Goal: Ask a question: Seek information or help from site administrators or community

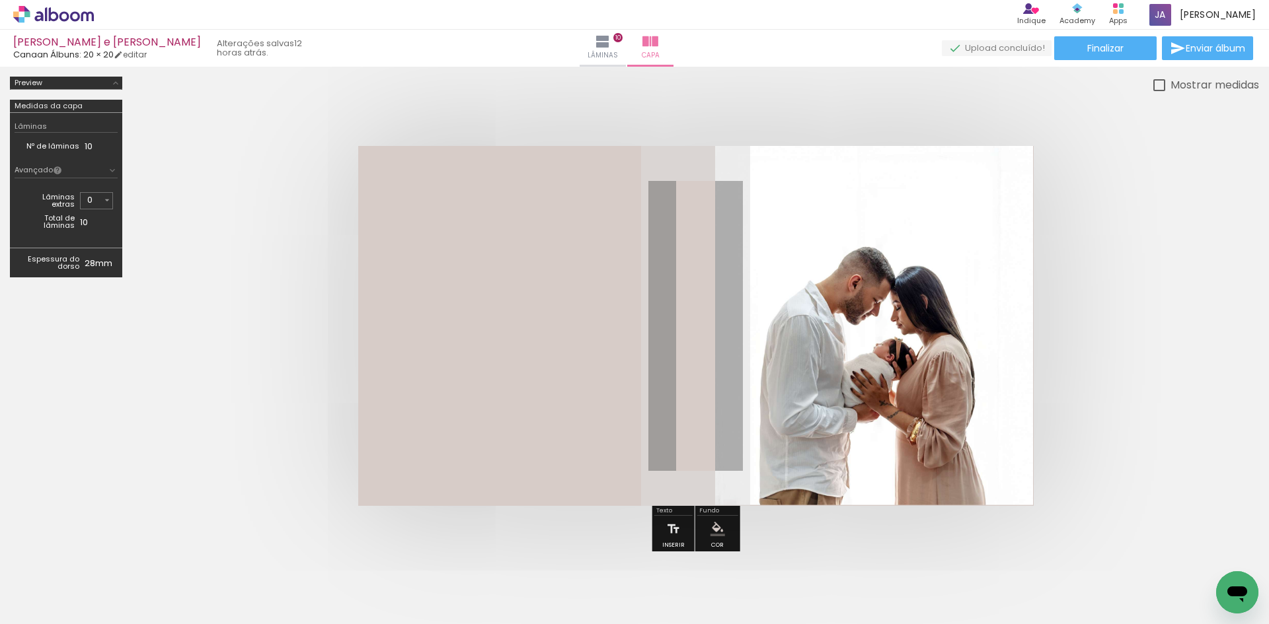
scroll to position [0, 2692]
click at [1238, 583] on icon "Abrir janela de mensagens" at bounding box center [1237, 593] width 24 height 24
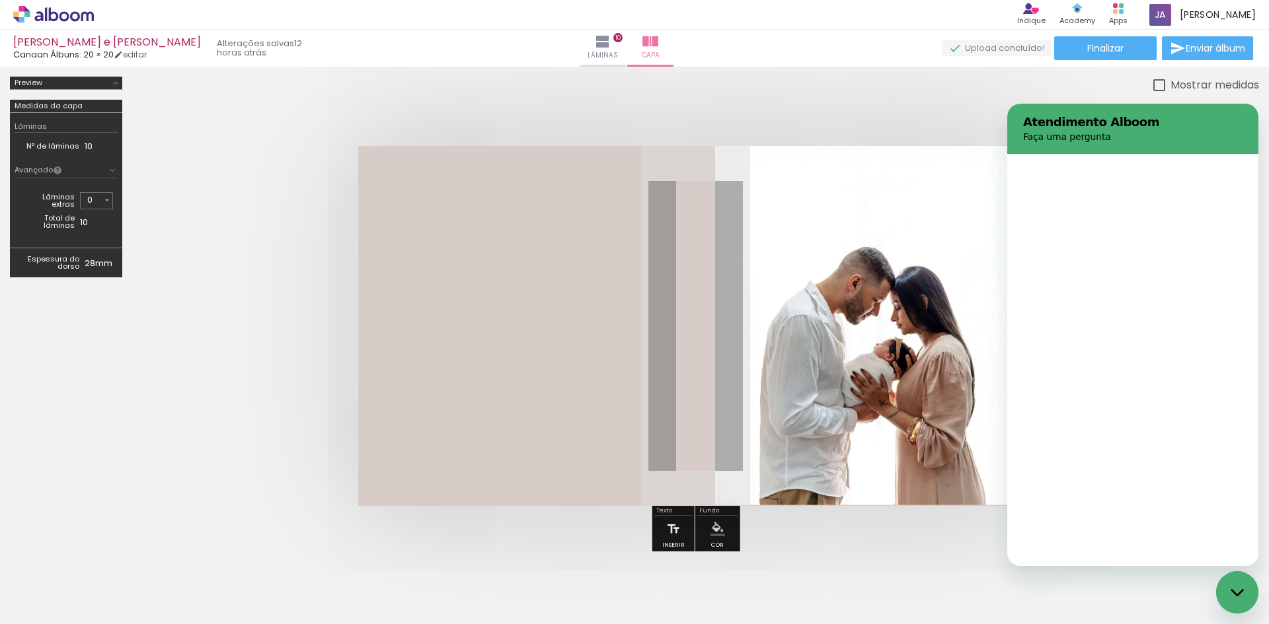
scroll to position [0, 0]
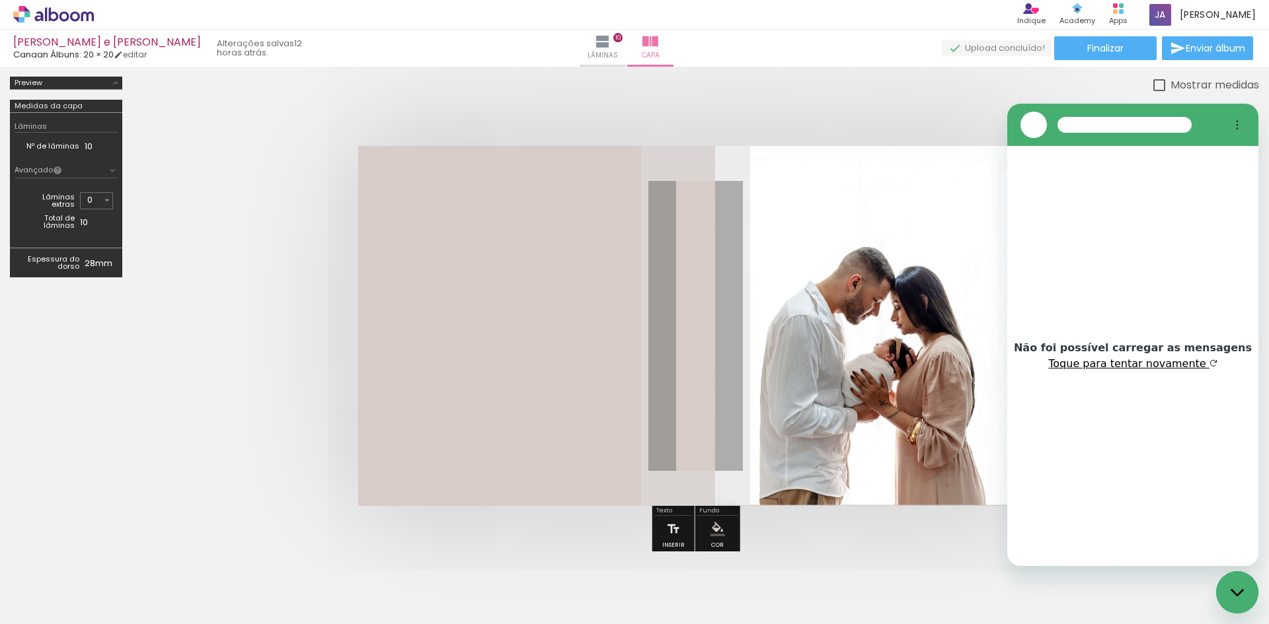
click at [1144, 358] on button "Toque para tentar novamente" at bounding box center [1132, 363] width 168 height 13
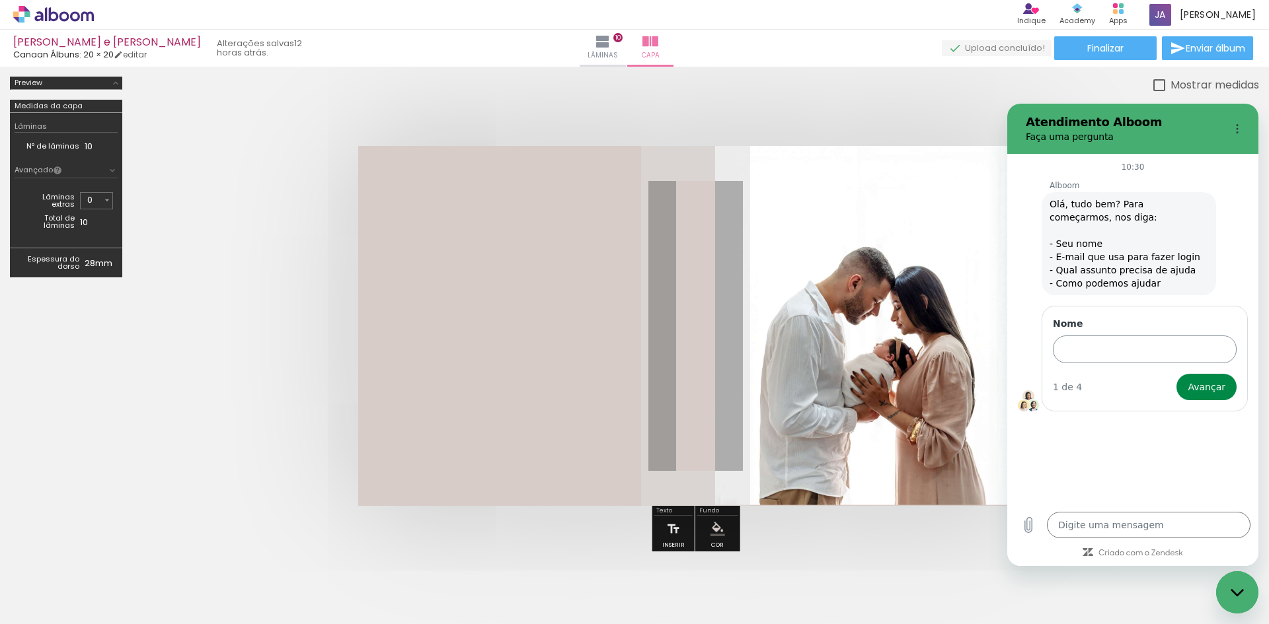
click at [1112, 345] on input "Nome" at bounding box center [1145, 350] width 184 height 28
click at [1105, 346] on input "Nome" at bounding box center [1145, 350] width 184 height 28
type input "[PERSON_NAME]"
click at [1176, 374] on button "Avançar" at bounding box center [1206, 387] width 60 height 26
type textarea "x"
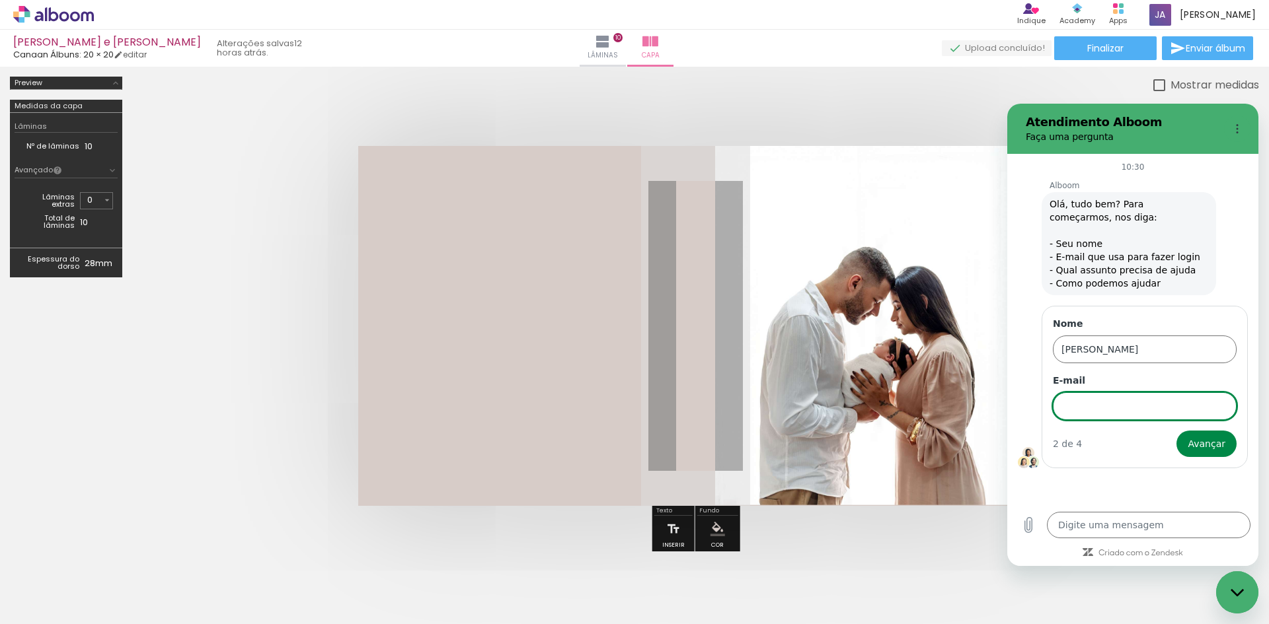
click at [1090, 416] on input "E-mail" at bounding box center [1145, 406] width 184 height 28
type input "[EMAIL_ADDRESS][DOMAIN_NAME]"
click at [1228, 447] on button "Avançar" at bounding box center [1206, 444] width 60 height 26
type textarea "x"
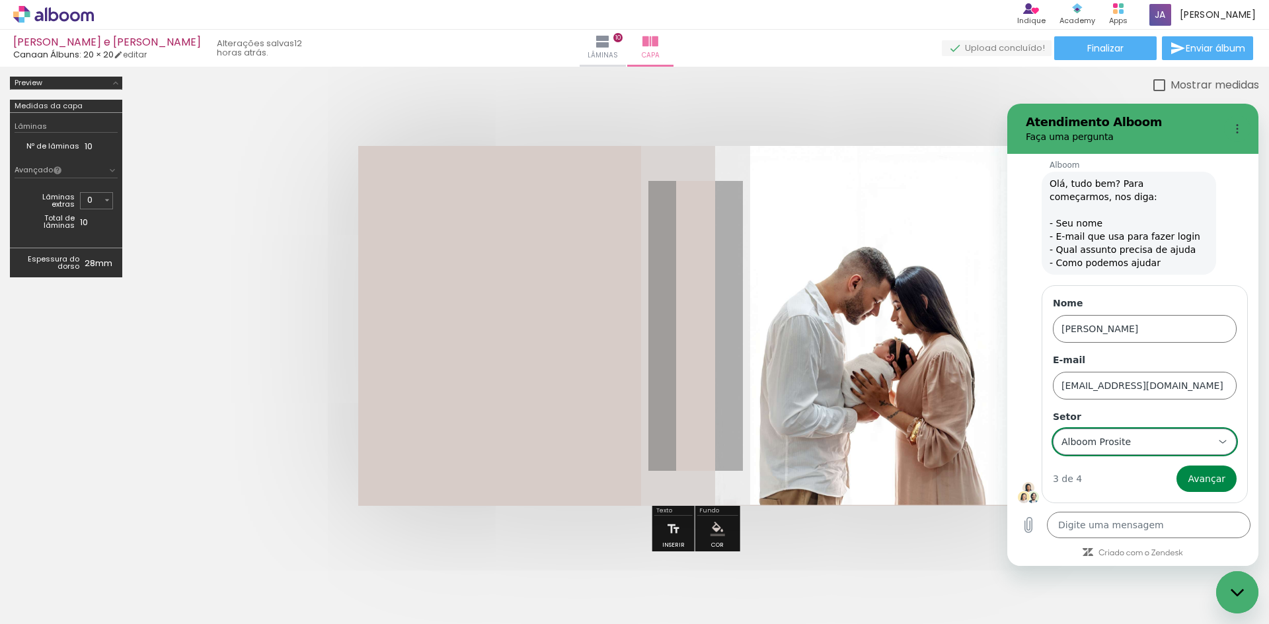
click at [1139, 443] on div "Alboom Prosite Alboom Prosite" at bounding box center [1136, 442] width 153 height 24
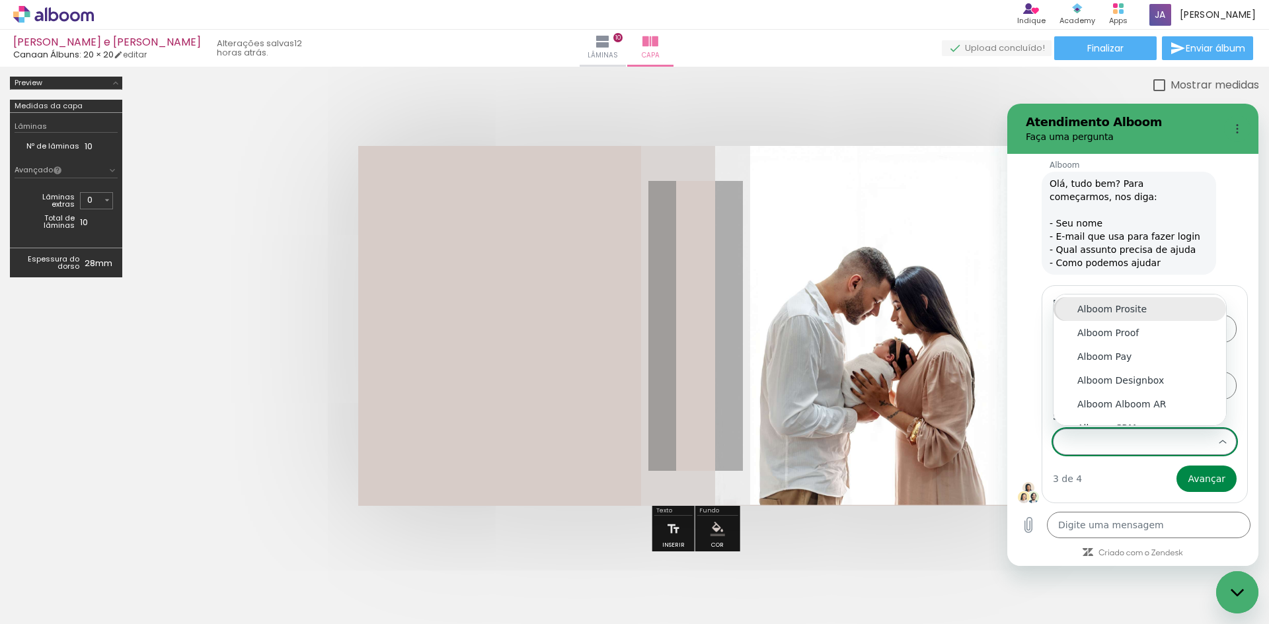
scroll to position [0, 0]
click at [1119, 377] on div "Alboom Designbox" at bounding box center [1139, 380] width 125 height 13
type input "Alboom Designbox"
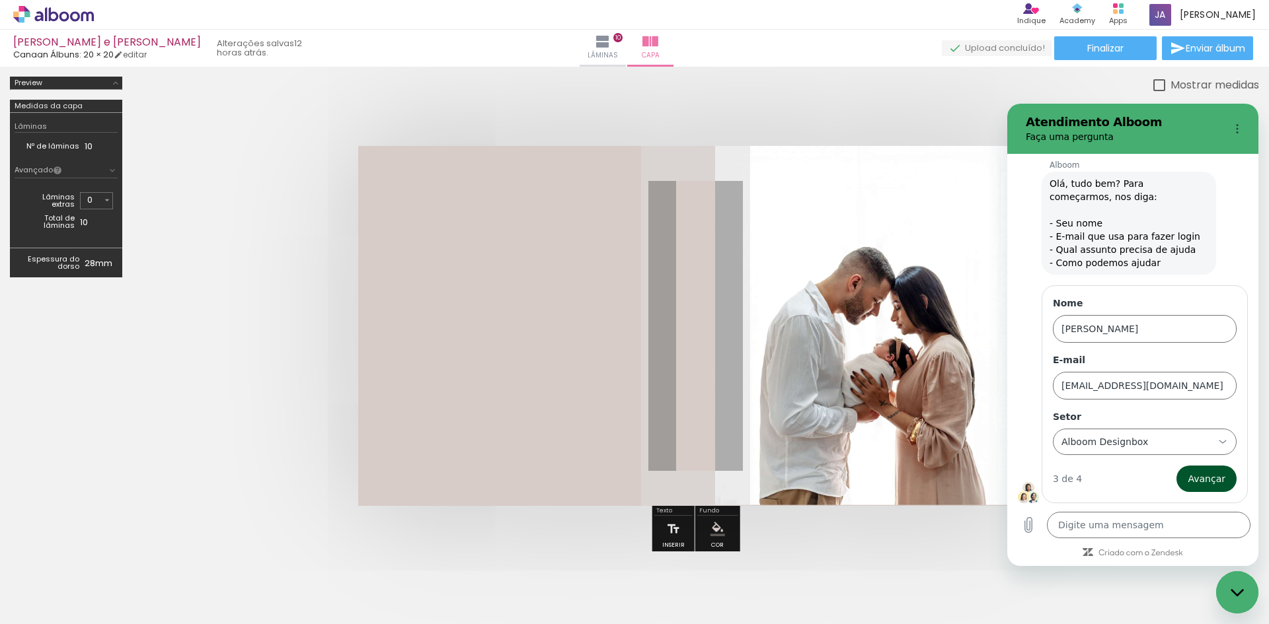
click at [1196, 480] on span "Avançar" at bounding box center [1206, 479] width 38 height 16
type textarea "x"
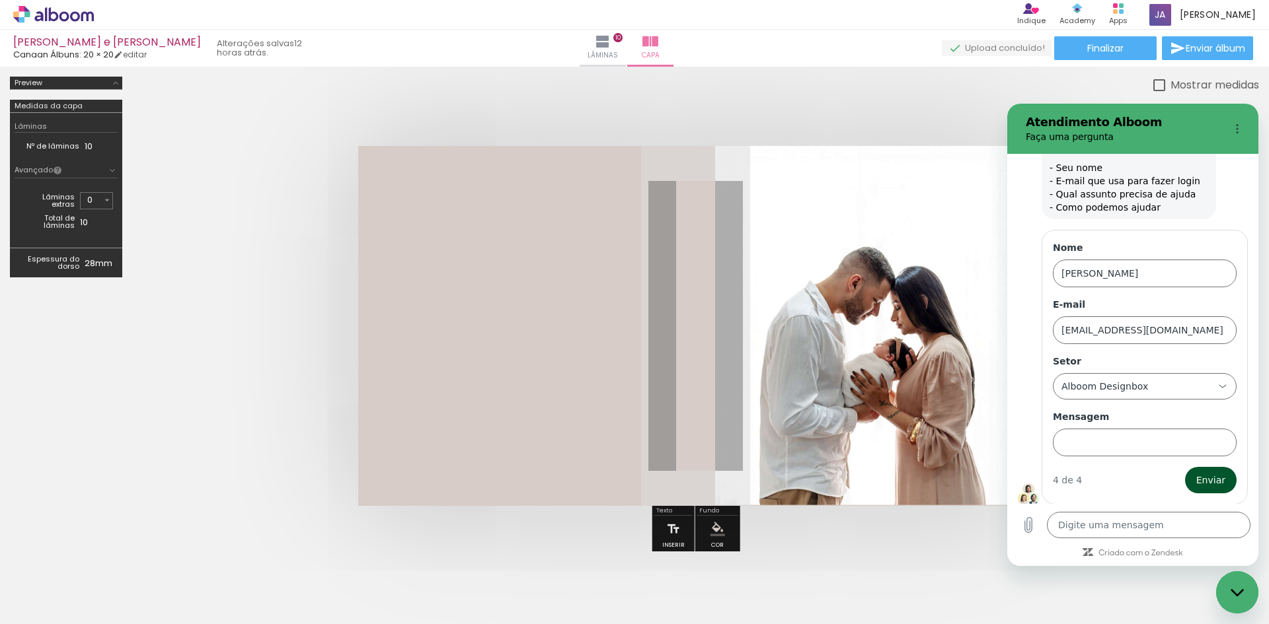
scroll to position [77, 0]
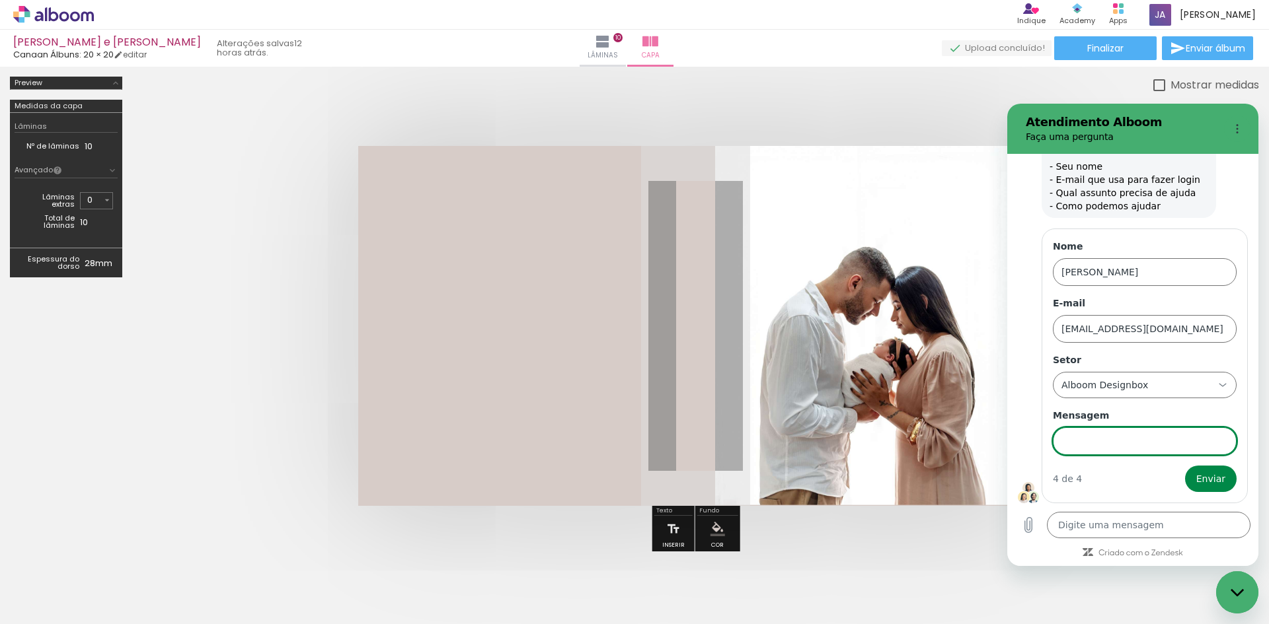
click at [1091, 440] on input "Mensagem" at bounding box center [1145, 441] width 184 height 28
drag, startPoint x: 1212, startPoint y: 483, endPoint x: 1217, endPoint y: 438, distance: 45.2
click at [1217, 438] on input "Olá bom dia! Eu tenho algumas duvidas sobre a plataforma: Eu consigo baixar as …" at bounding box center [1145, 441] width 184 height 28
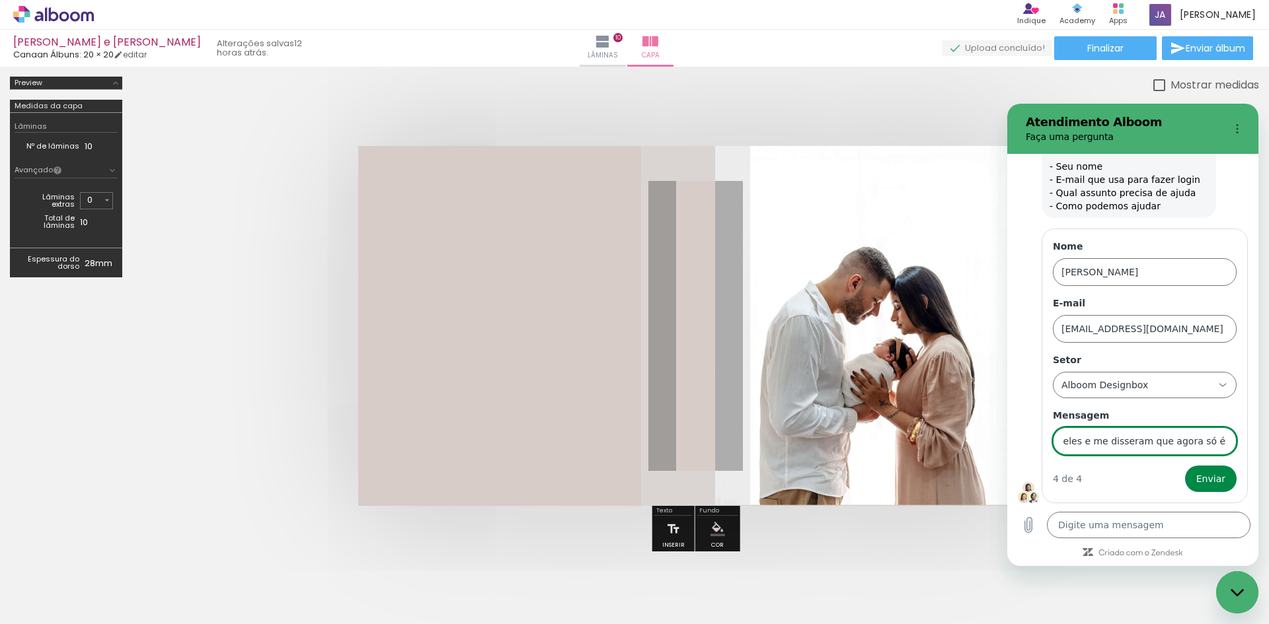
type input "Olá bom dia! Eu tenho algumas duvidas sobre a plataforma: Eu consigo baixar as …"
drag, startPoint x: 1126, startPoint y: 443, endPoint x: 1010, endPoint y: 447, distance: 115.7
click at [1010, 447] on div "10:30 Alboom Alboom diz: Olá, tudo bem? Para começarmos, nos diga: - Seu nome -…" at bounding box center [1132, 329] width 251 height 350
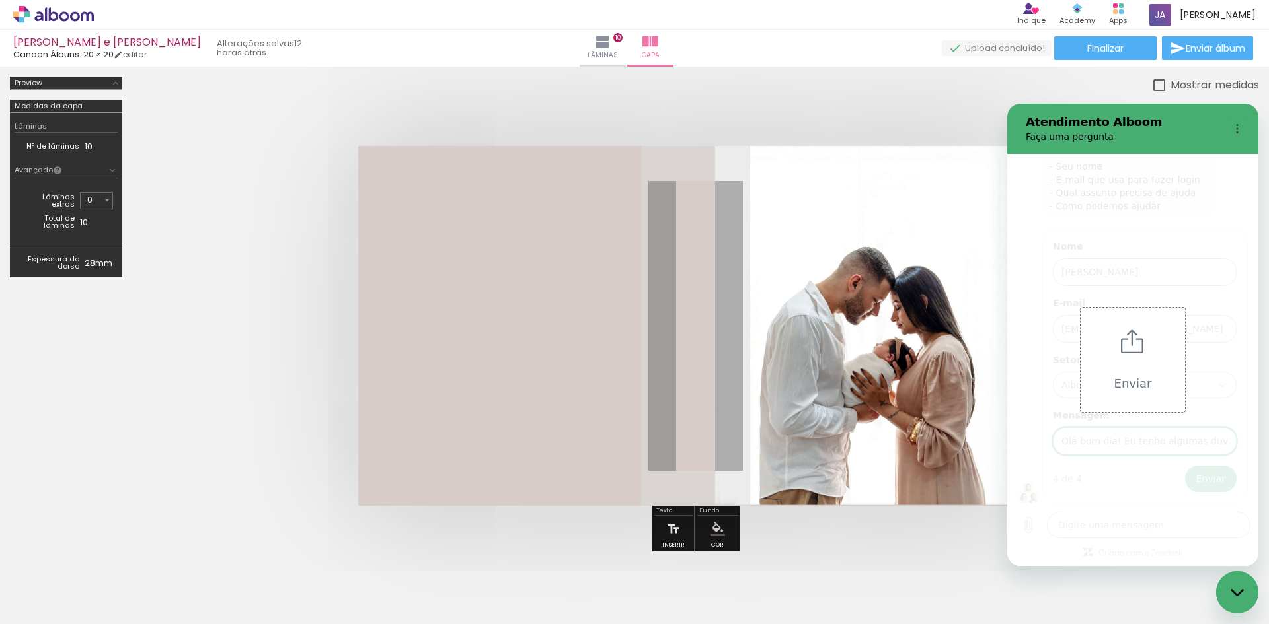
type textarea "x"
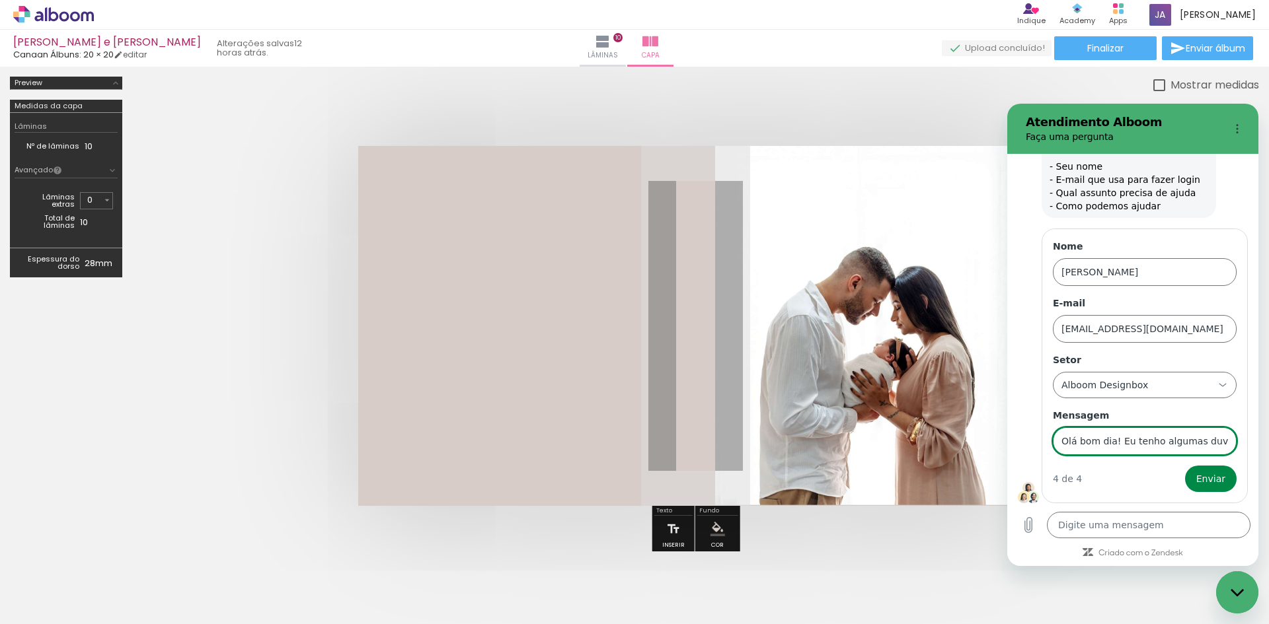
click at [1173, 439] on input "Olá bom dia! Eu tenho algumas duvidas sobre a plataforma: Eu consigo baixar as …" at bounding box center [1145, 441] width 184 height 28
type input "Olá bom dia! Eu tenho algumas duvidas sobre a plataforma: 1- Eu consigo baixar …"
click at [1205, 485] on span "Enviar" at bounding box center [1210, 479] width 29 height 16
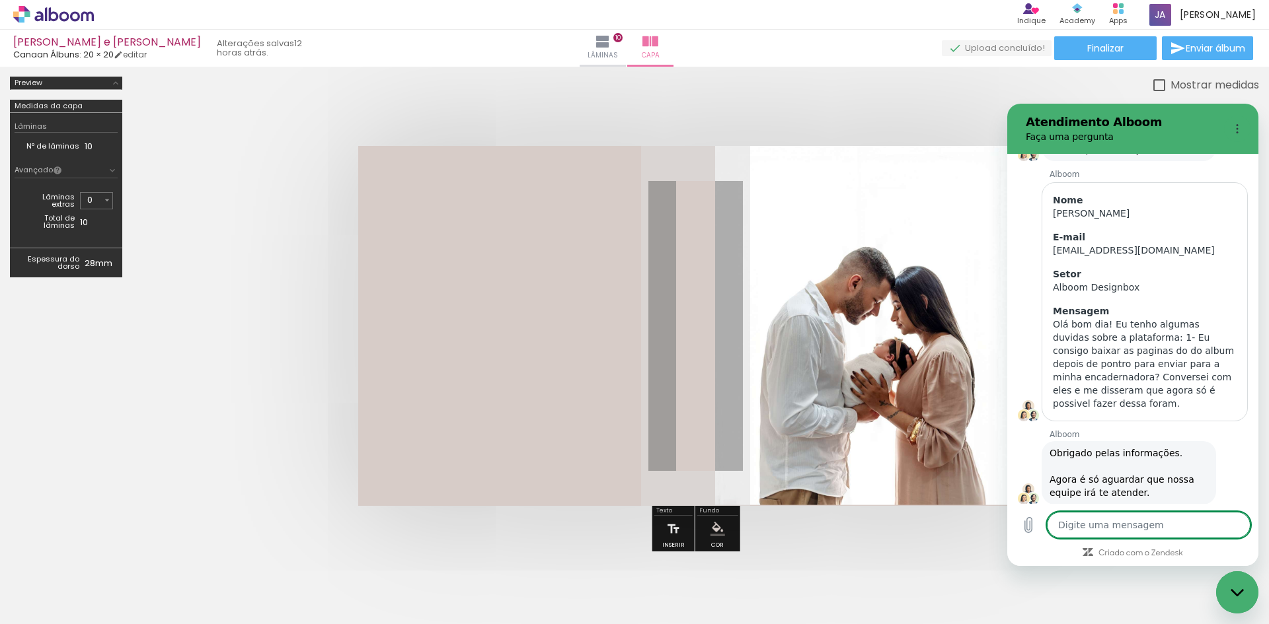
scroll to position [137, 0]
type textarea "x"
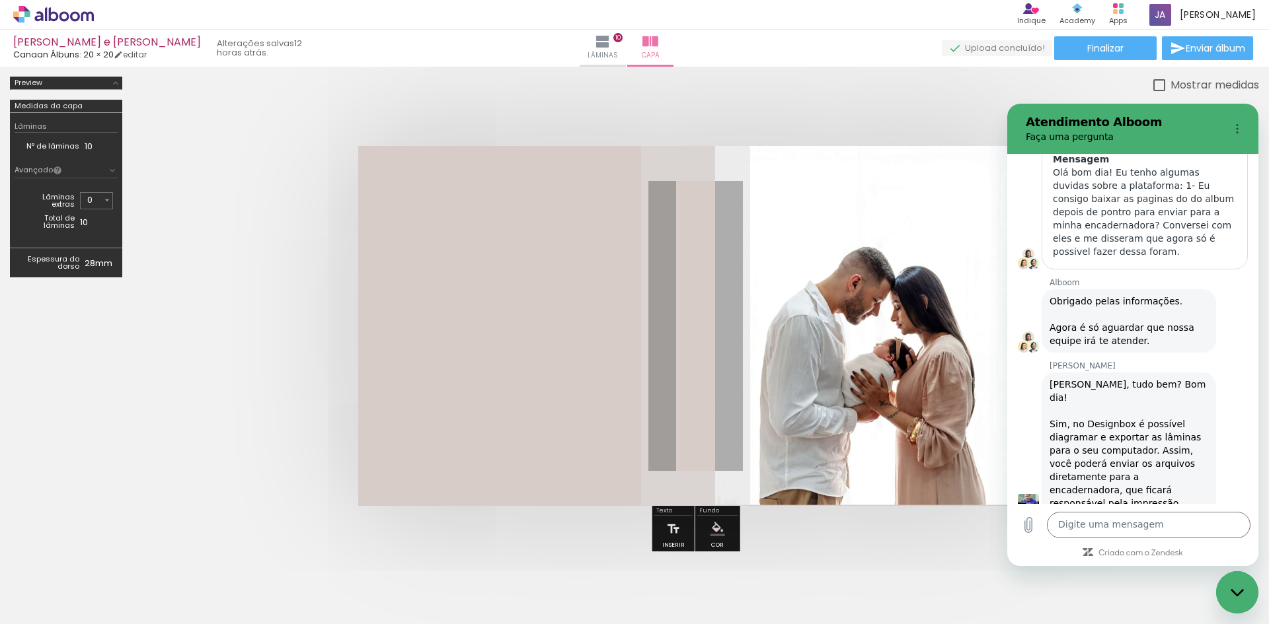
scroll to position [0, 2692]
click at [1134, 520] on textarea at bounding box center [1149, 525] width 204 height 26
type textarea "otimo.. que bom então"
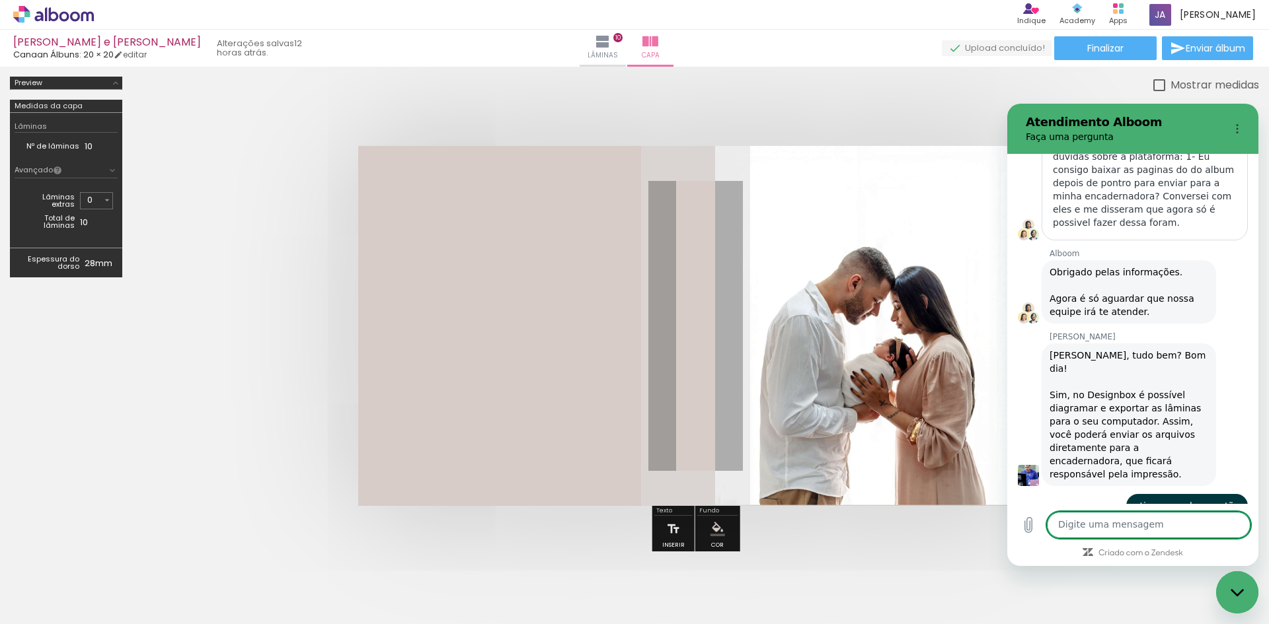
scroll to position [318, 0]
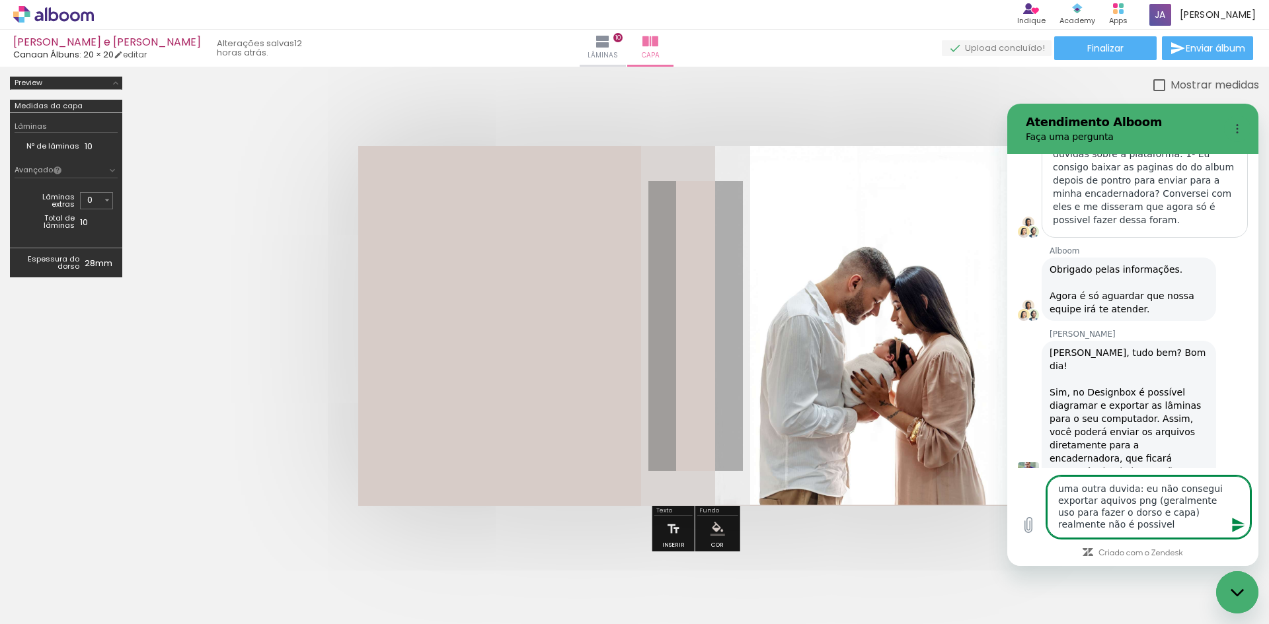
type textarea "uma outra duvida: eu não consegui exportar aquivos png (geralmente uso para faz…"
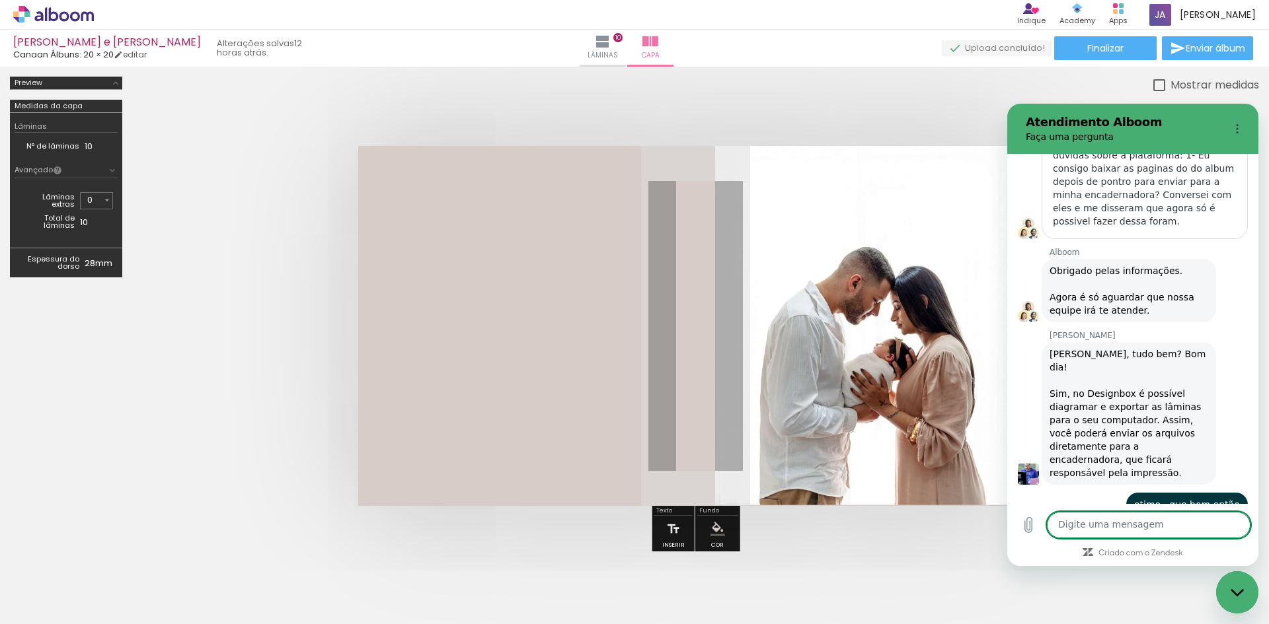
scroll to position [383, 0]
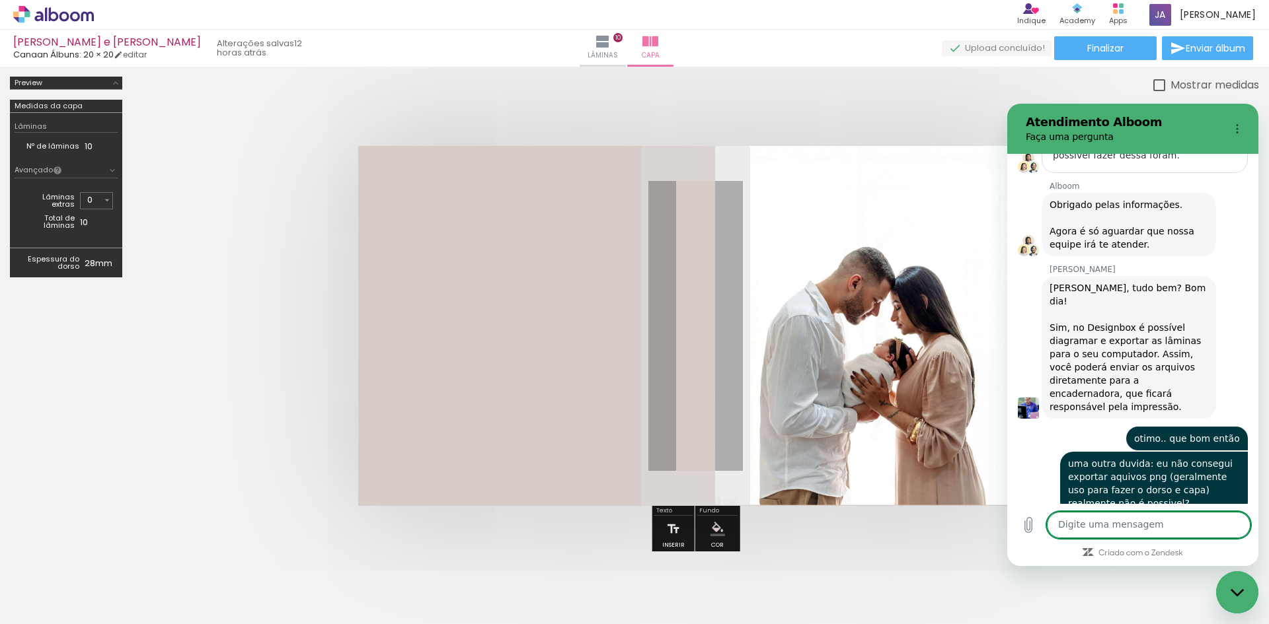
scroll to position [466, 0]
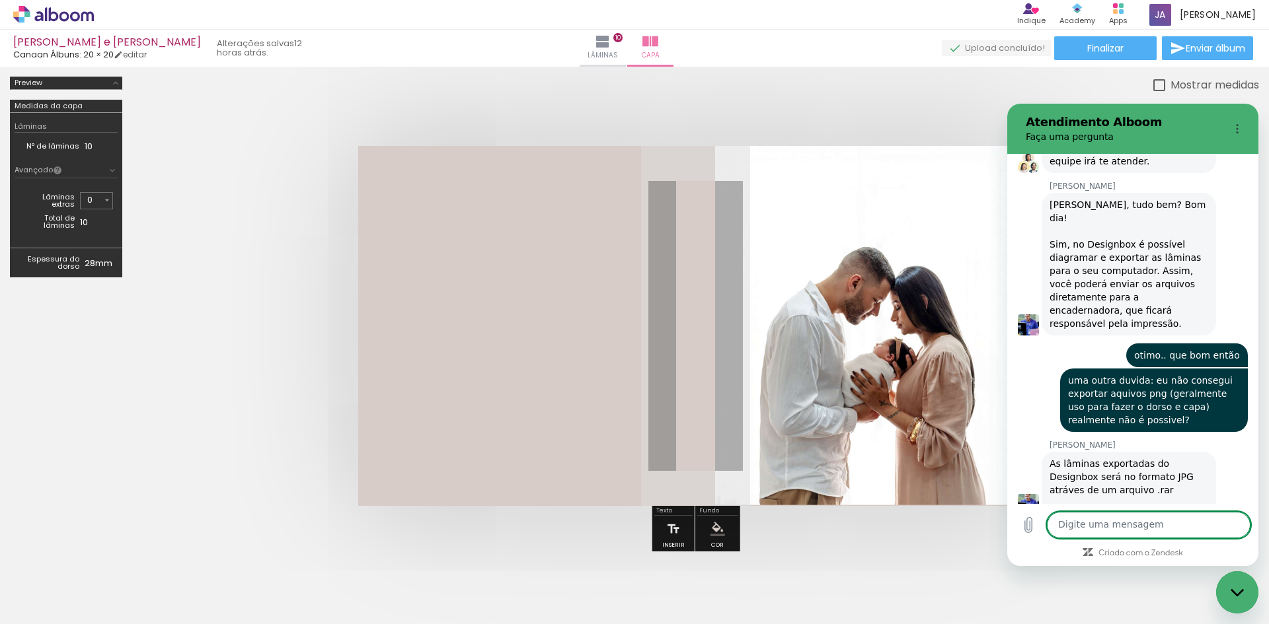
click at [1122, 527] on textarea at bounding box center [1149, 525] width 204 height 26
type textarea "a"
type textarea "sim entendi"
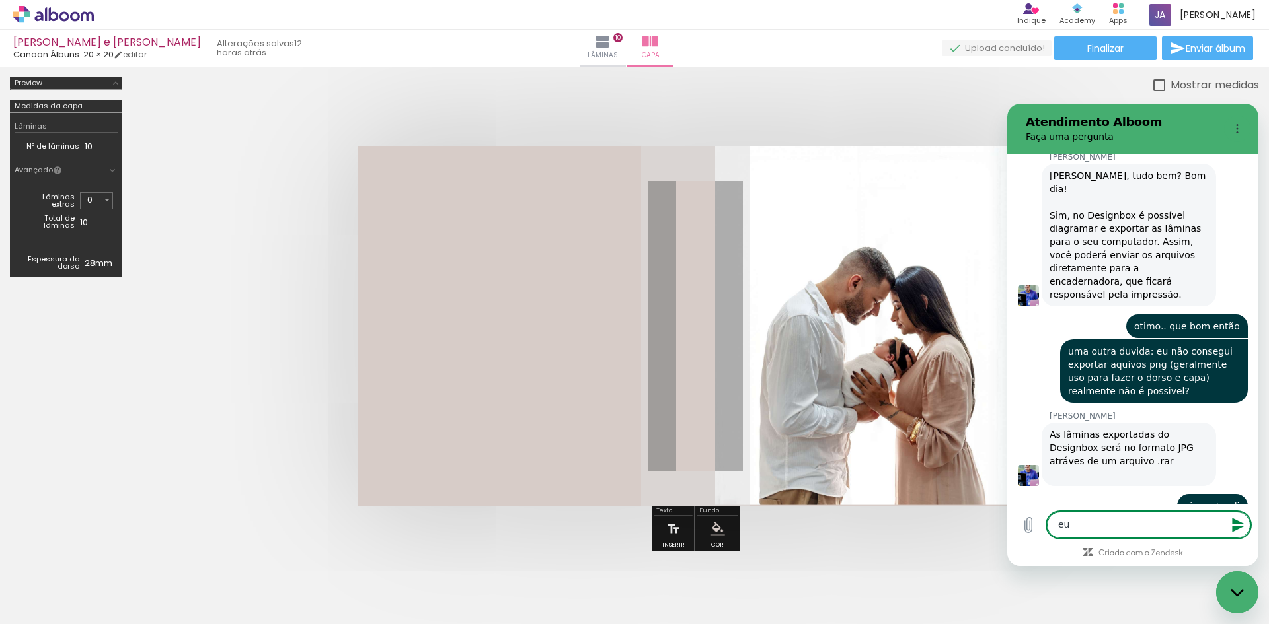
scroll to position [498, 0]
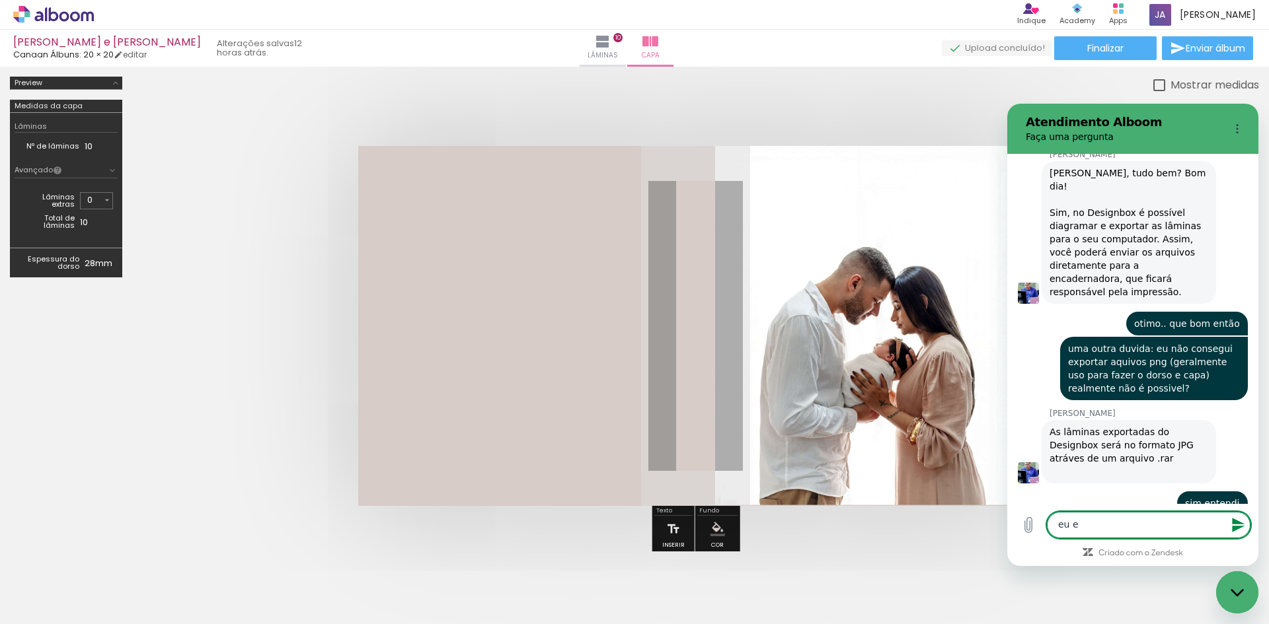
type textarea "eu es"
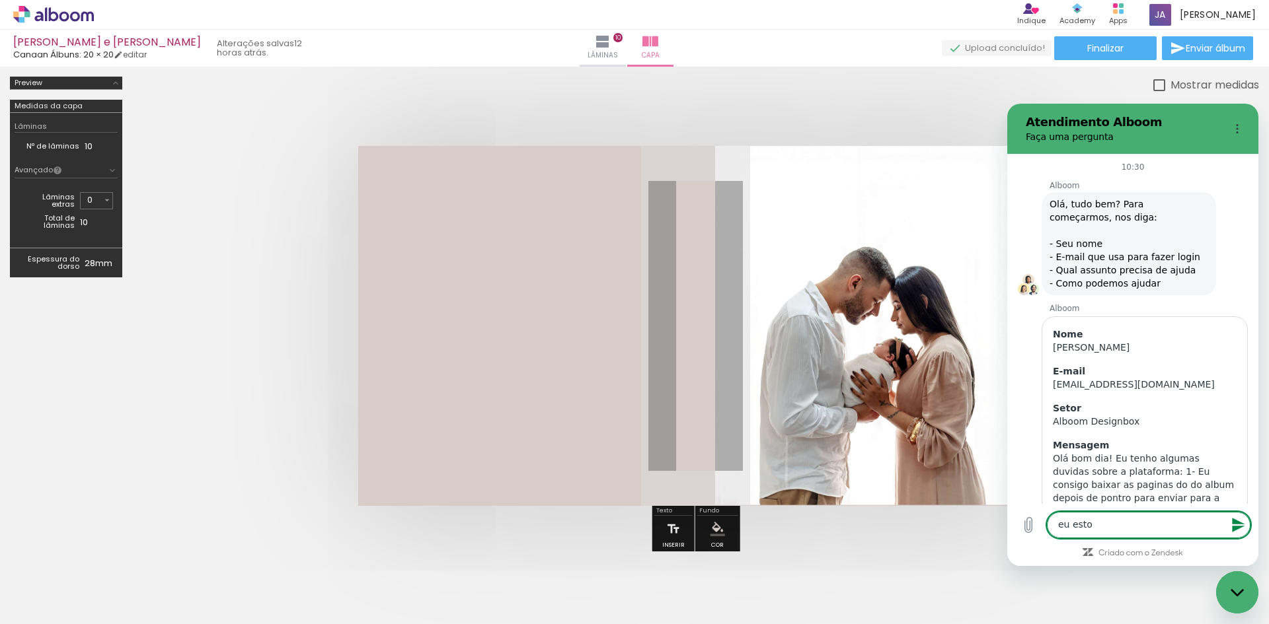
scroll to position [498, 0]
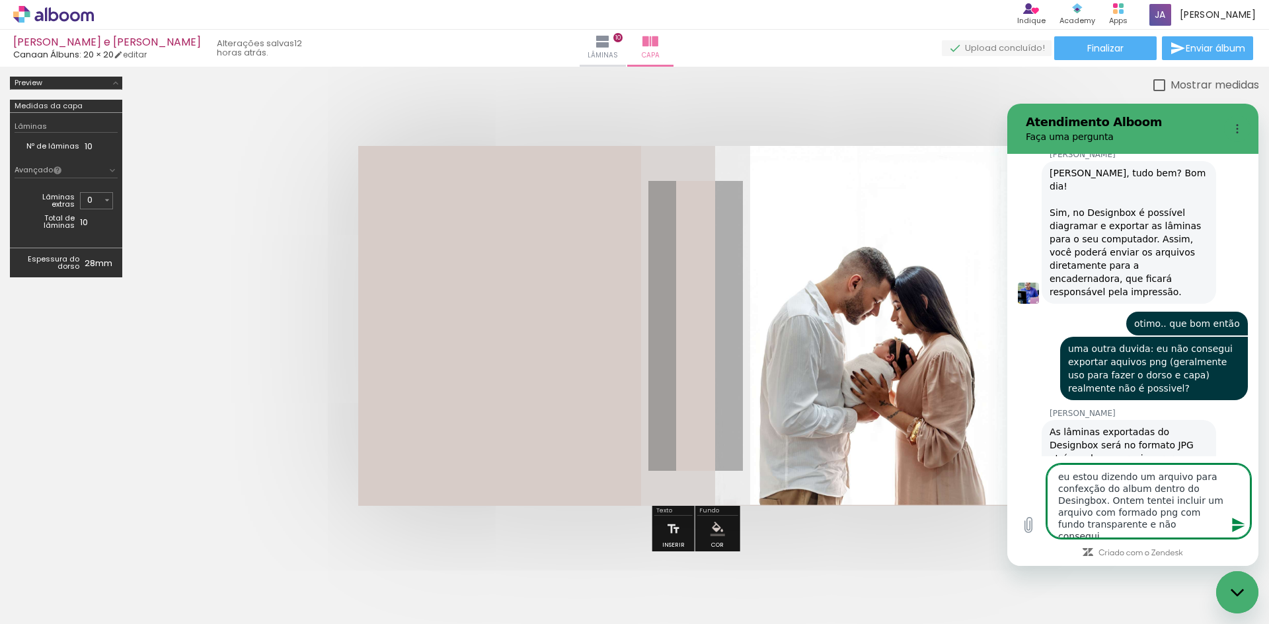
click at [1082, 492] on textarea "eu estou dizendo um arquivo para confexção do album dentro do Desingbox. Ontem …" at bounding box center [1149, 501] width 204 height 74
type textarea "eu estou dizendo um arquivo para confecção do album dentro do Desingbox. Ontem …"
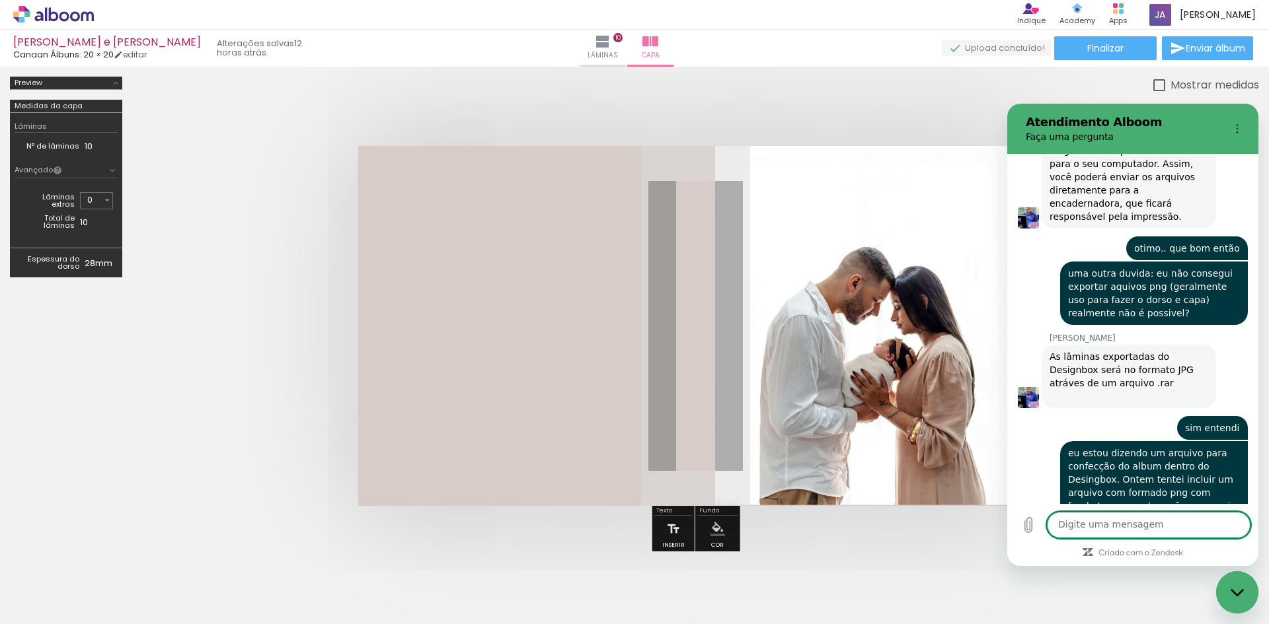
scroll to position [576, 0]
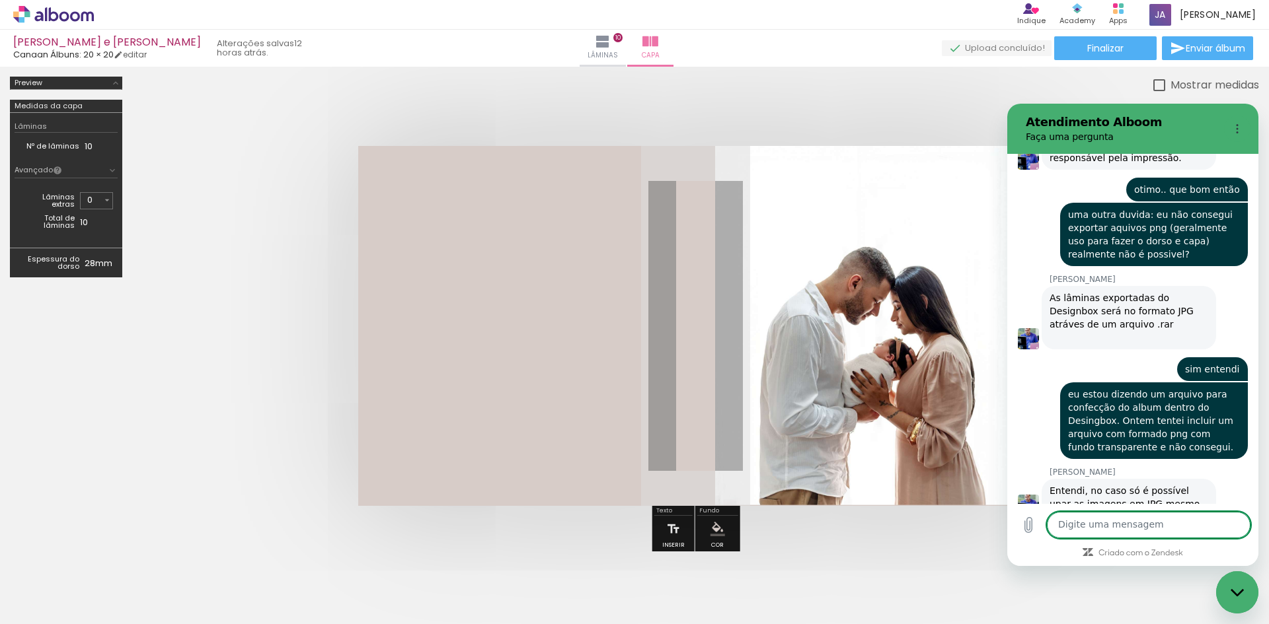
scroll to position [632, 0]
click at [1116, 519] on textarea at bounding box center [1149, 525] width 204 height 26
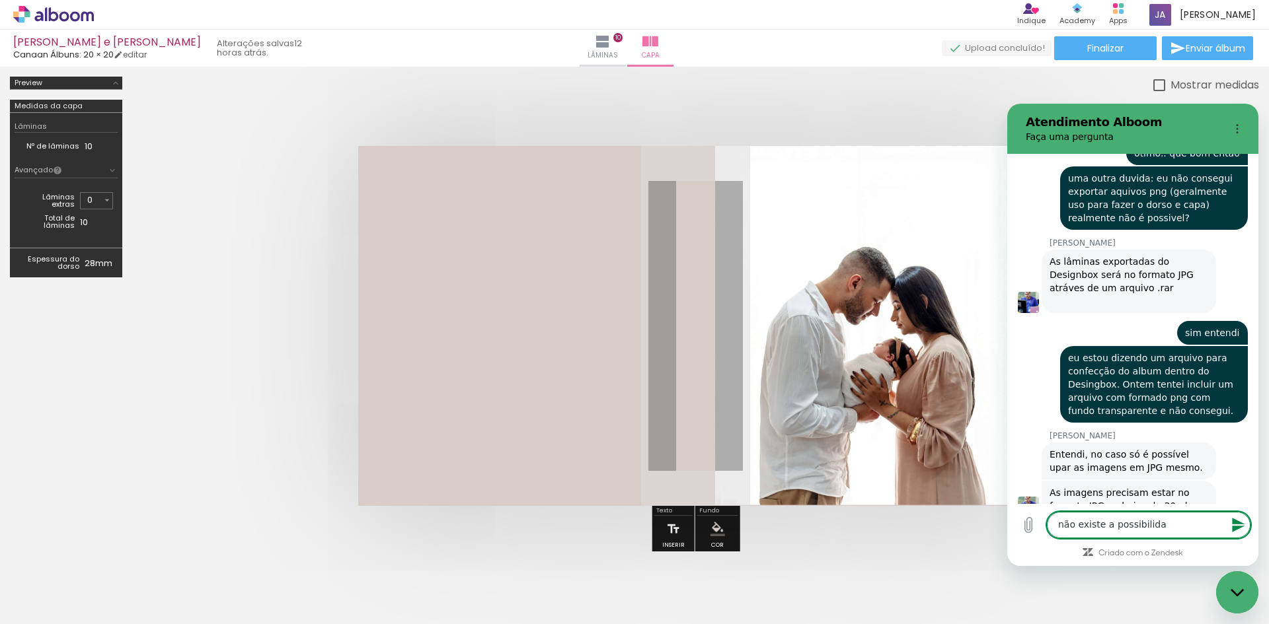
scroll to position [671, 0]
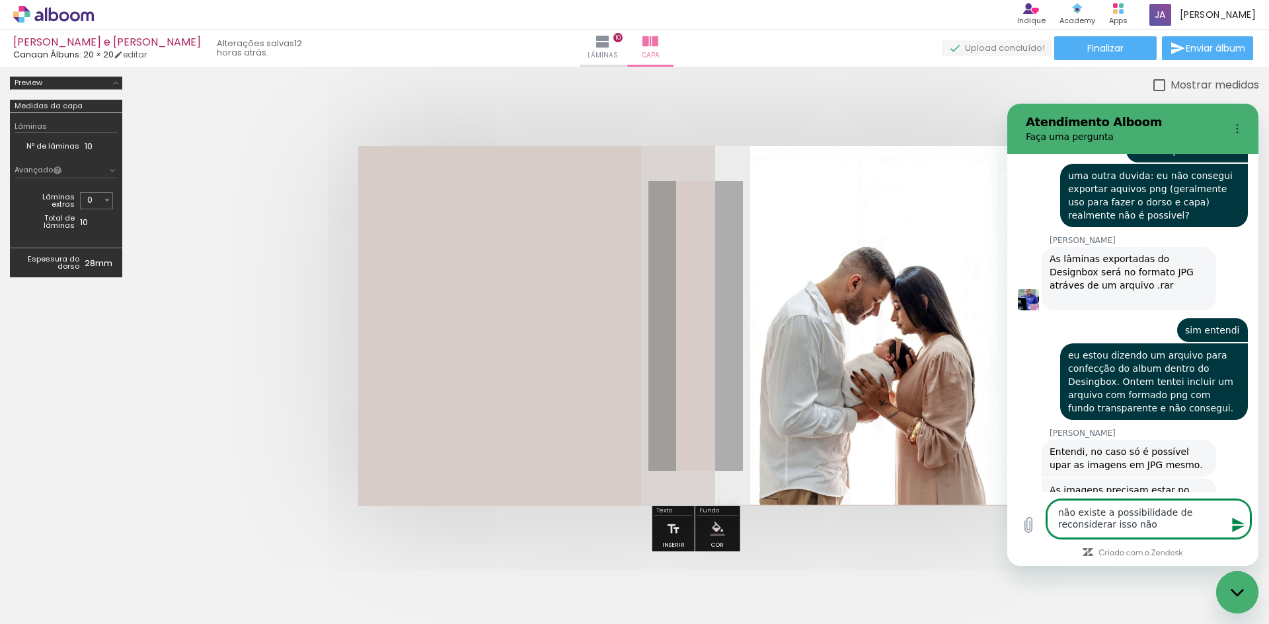
type textarea "não existe a possibilidade de reconsiderar isso não?"
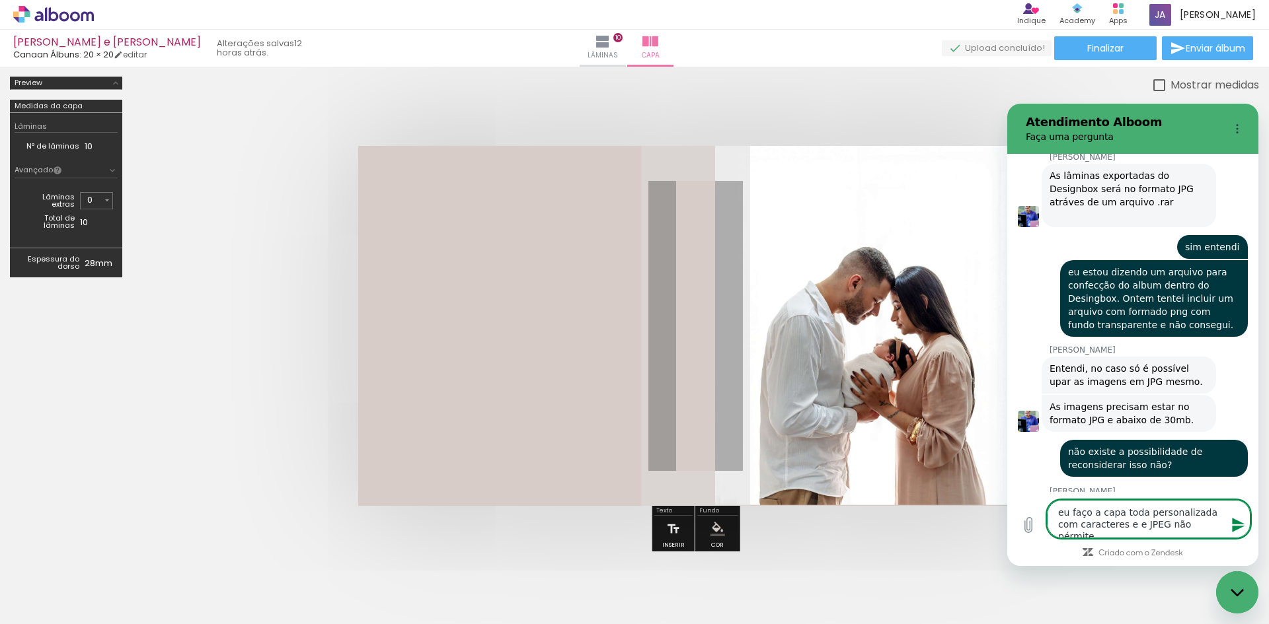
scroll to position [753, 0]
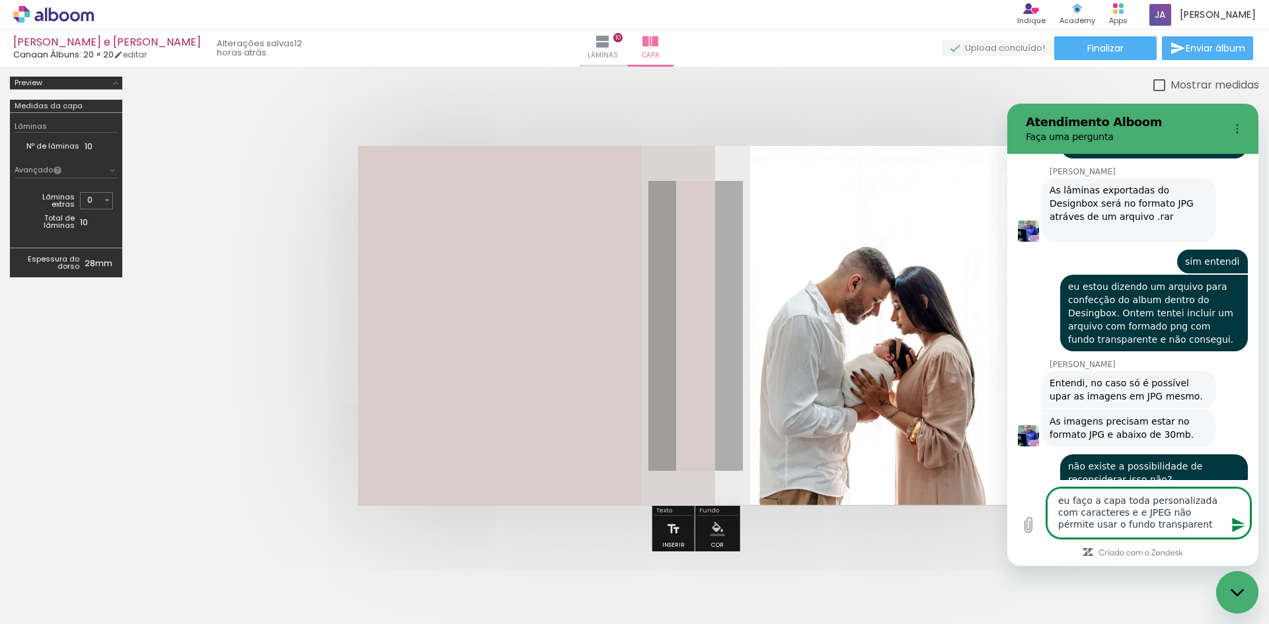
type textarea "eu faço a capa toda personalizada com caracteres e e JPEG não pérmite usar o fu…"
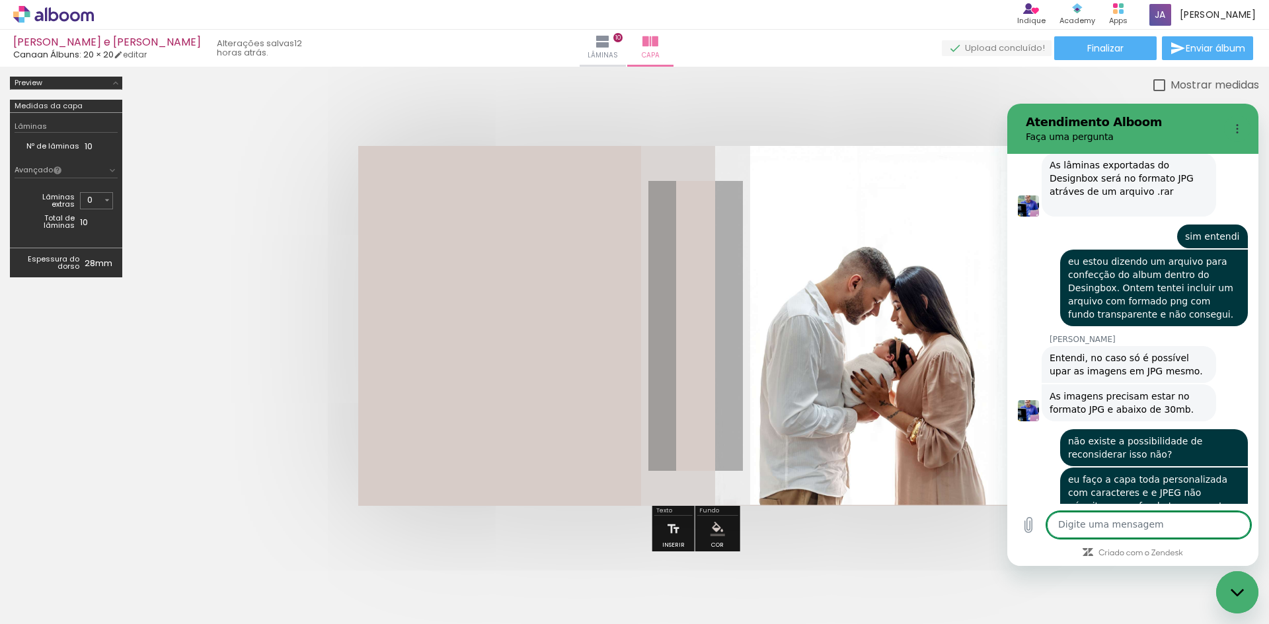
scroll to position [767, 0]
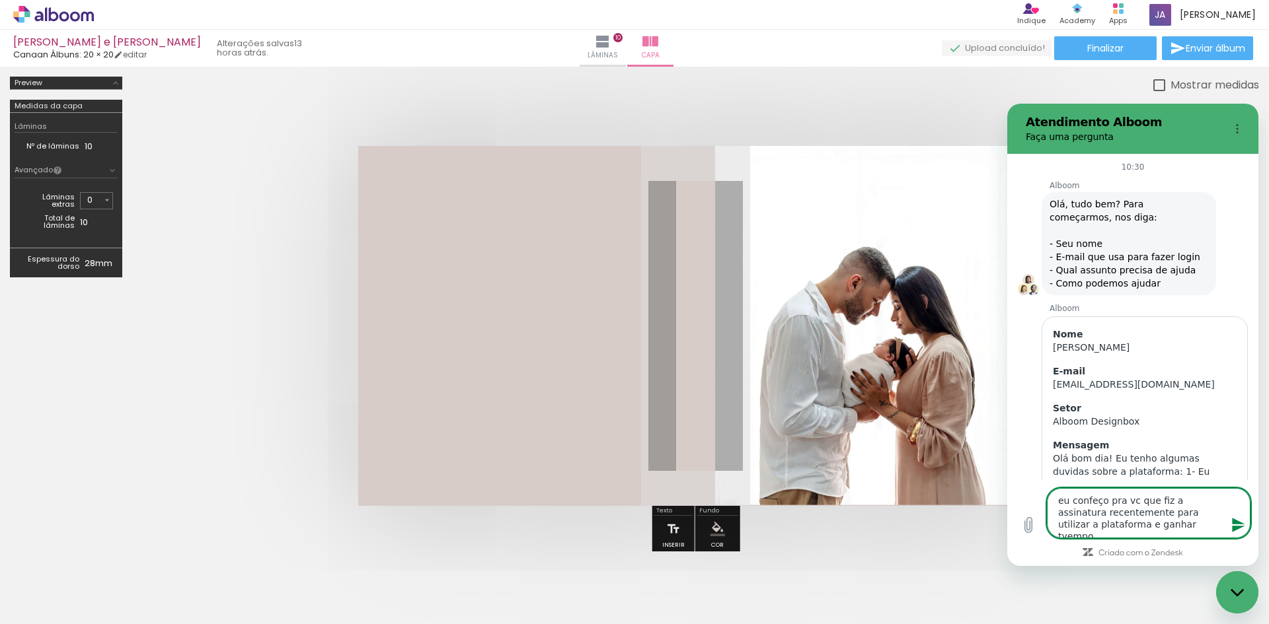
scroll to position [1170, 0]
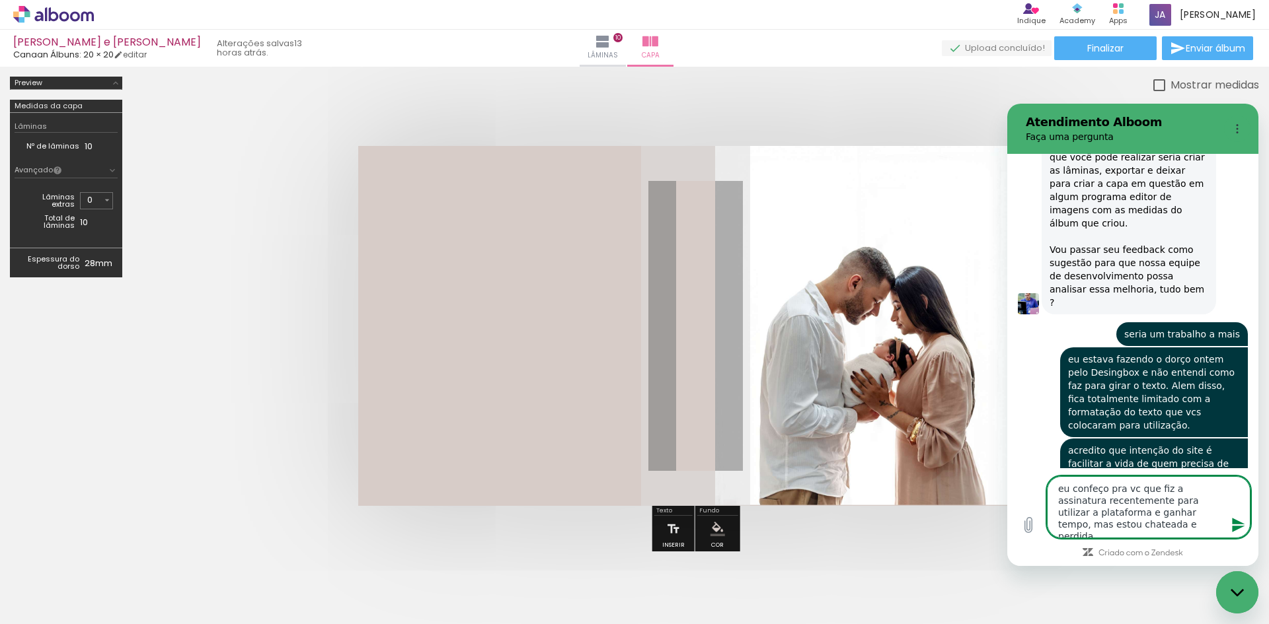
drag, startPoint x: 1089, startPoint y: 531, endPoint x: 1112, endPoint y: 524, distance: 24.1
click at [1111, 524] on textarea "eu confeço pra vc que fiz a assinatura recentemente para utilizar a plataforma …" at bounding box center [1149, 507] width 204 height 62
click at [1091, 486] on textarea "eu confeço pra vc que fiz a assinatura recentemente para utilizar a plataforma …" at bounding box center [1149, 507] width 204 height 62
click at [1191, 510] on textarea "eu confeço pra vc que fiz a assinatura recentemente para utilizar a plataforma …" at bounding box center [1149, 507] width 204 height 62
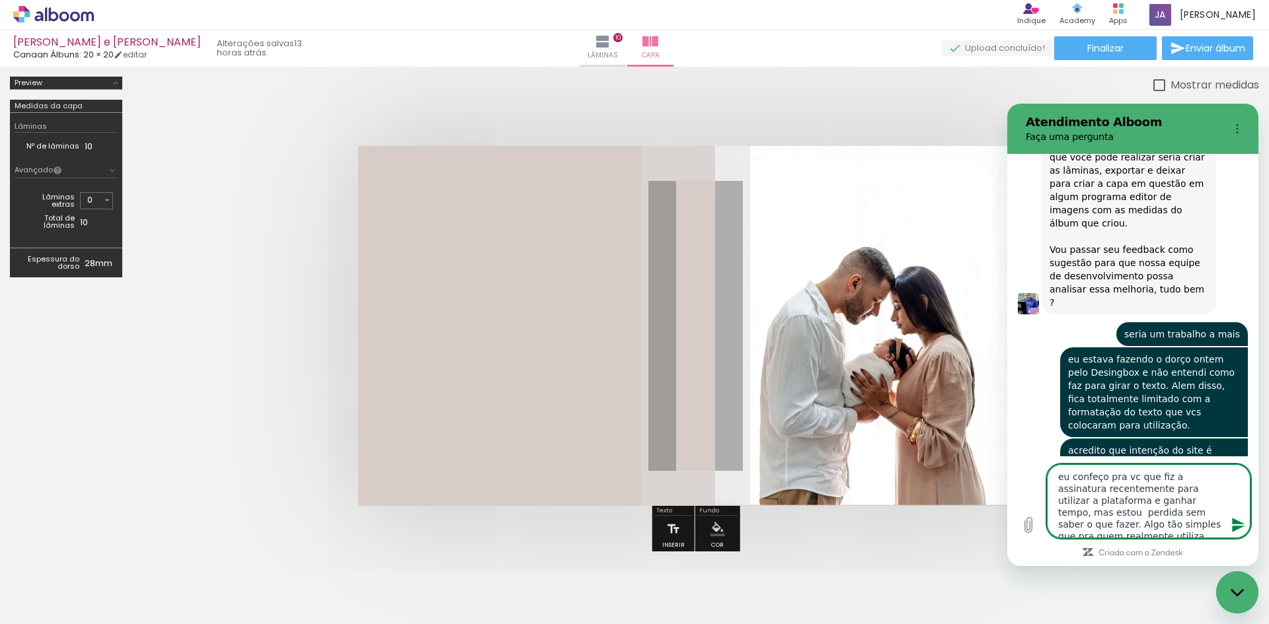
scroll to position [5, 0]
type textarea "eu confeço pra vc que fiz a assinatura recentemente para utilizar a plataforma …"
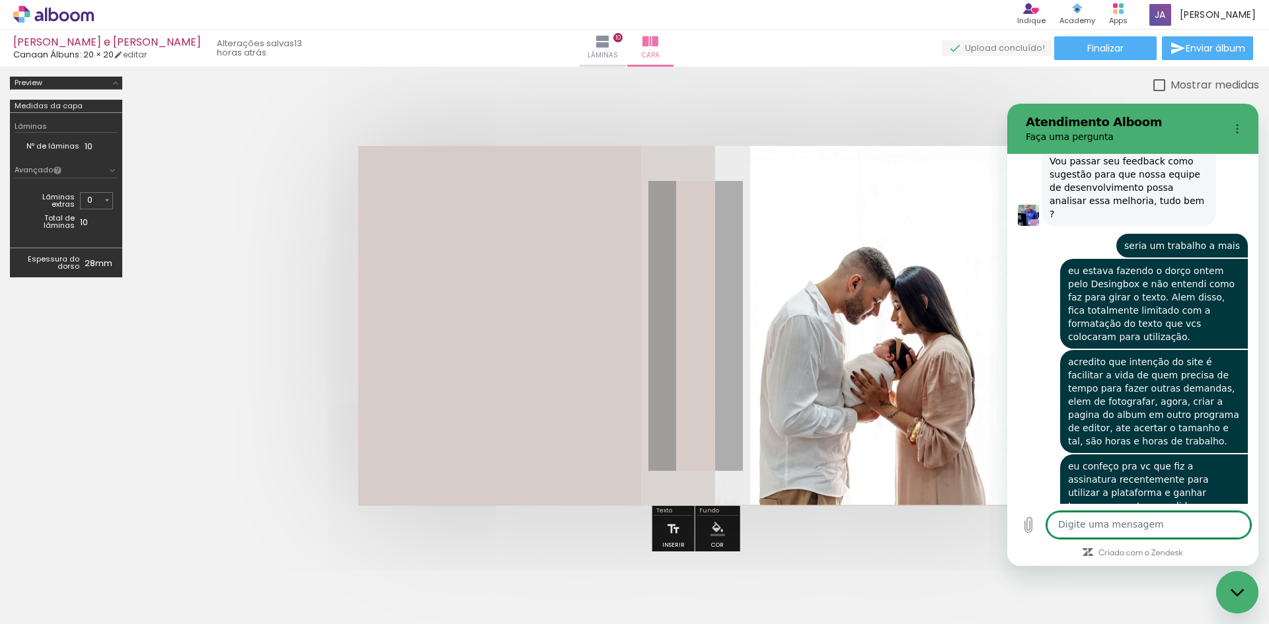
scroll to position [1261, 0]
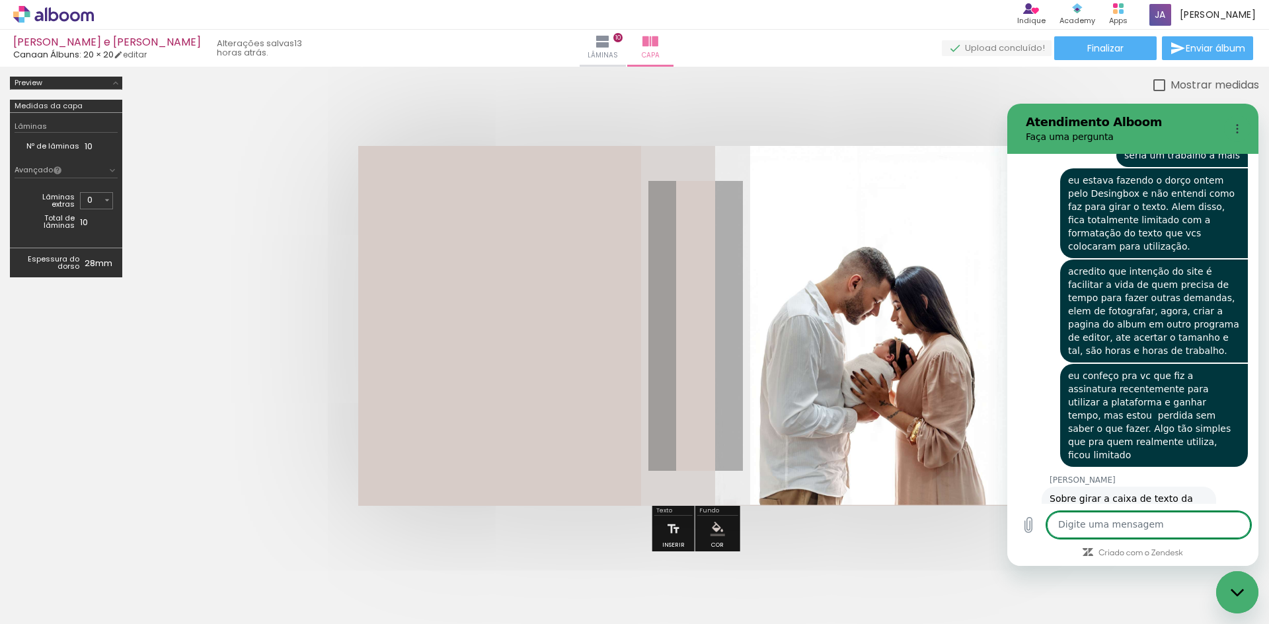
scroll to position [1358, 0]
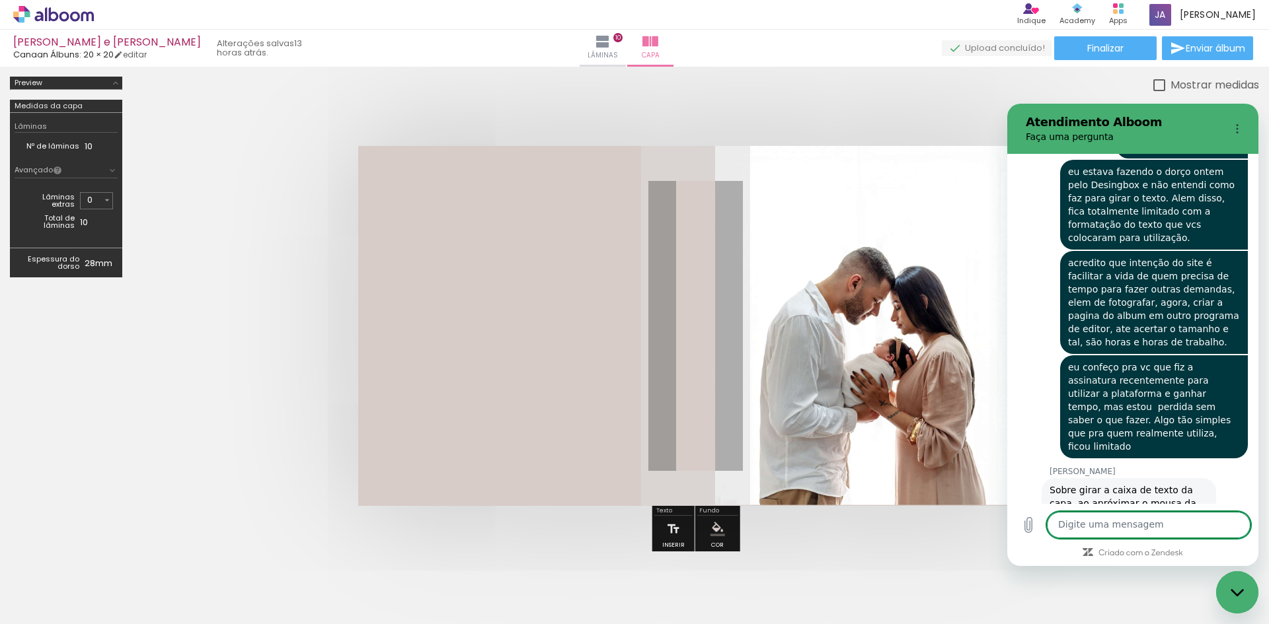
click at [1084, 521] on textarea at bounding box center [1149, 525] width 204 height 26
type textarea "ah sim, vou tentar"
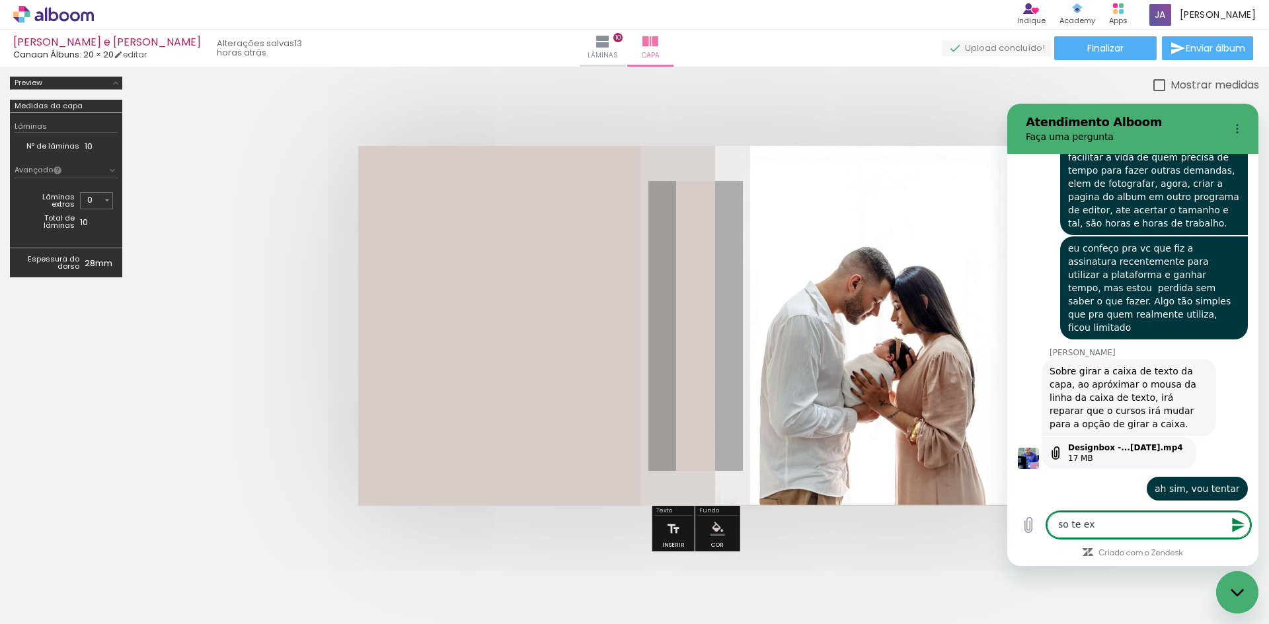
scroll to position [1479, 0]
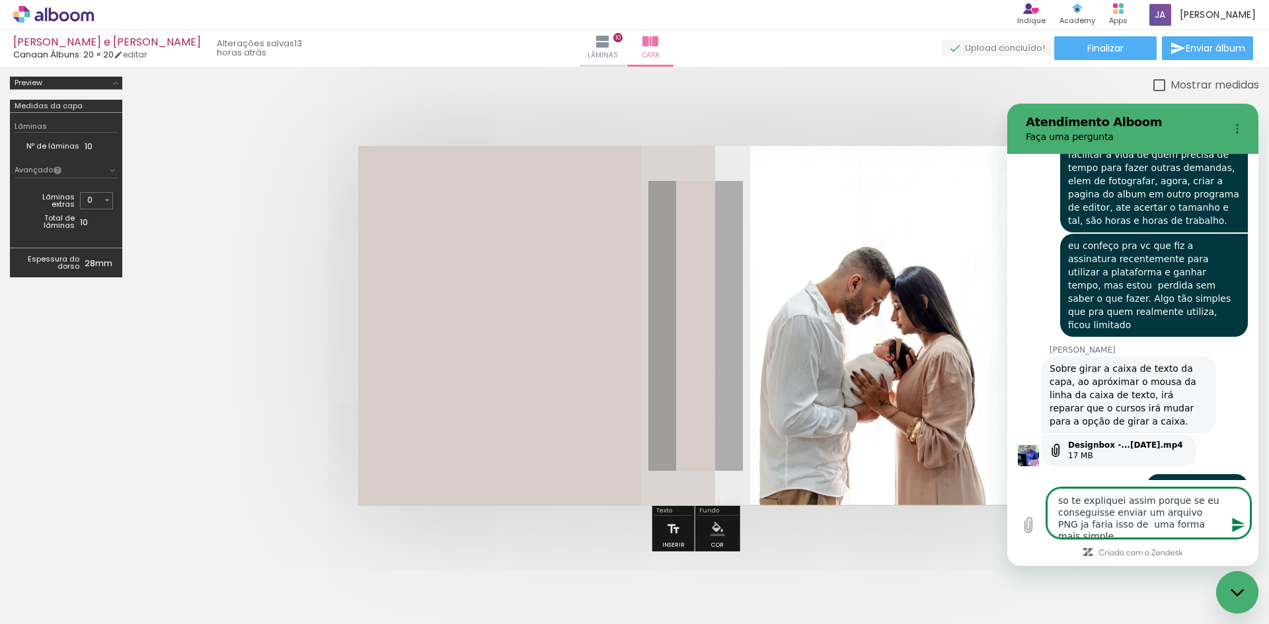
type textarea "so te expliquei assim porque se eu conseguisse enviar um arquivo PNG ja faria i…"
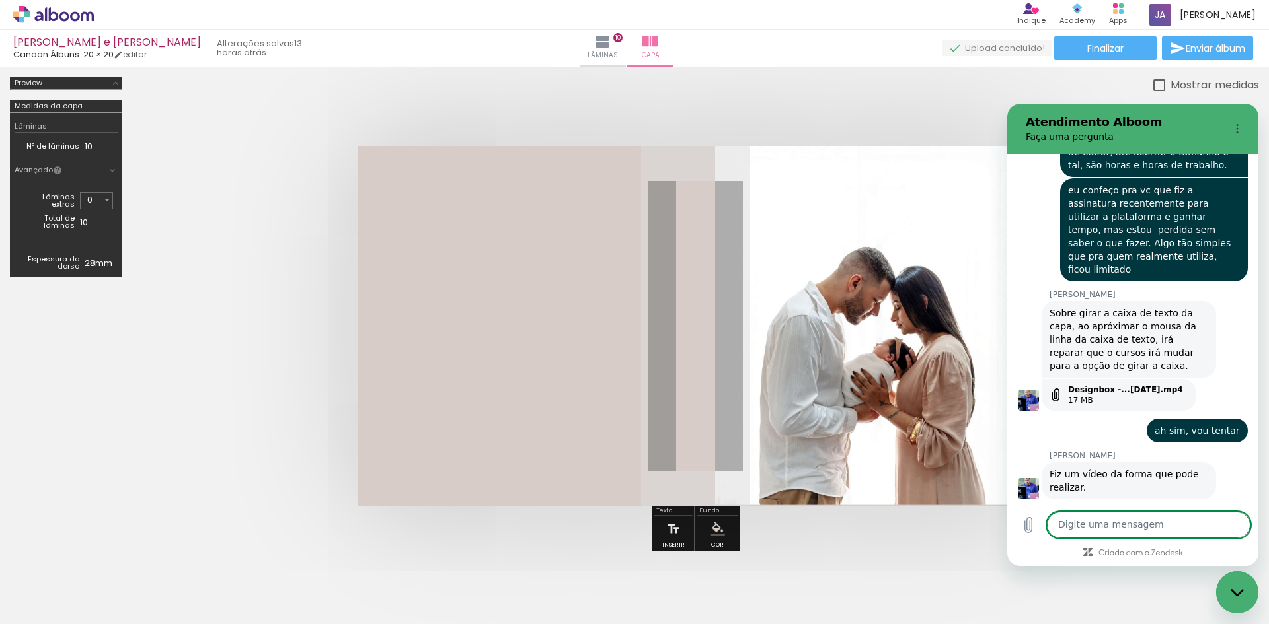
scroll to position [1538, 0]
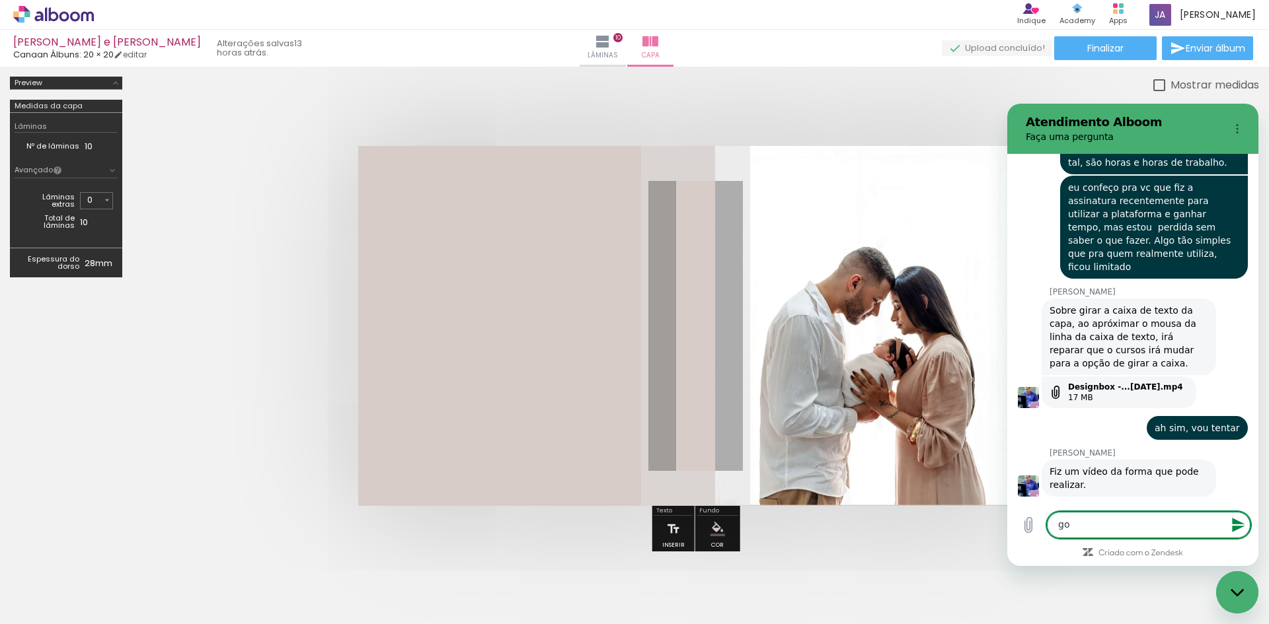
type textarea "g"
click at [1098, 392] on div "17 MB" at bounding box center [1125, 397] width 115 height 11
click at [1074, 392] on div "17 MB" at bounding box center [1125, 397] width 115 height 11
click at [1064, 377] on div "Designbox -...[DATE].mp4 17 MB" at bounding box center [1118, 393] width 155 height 32
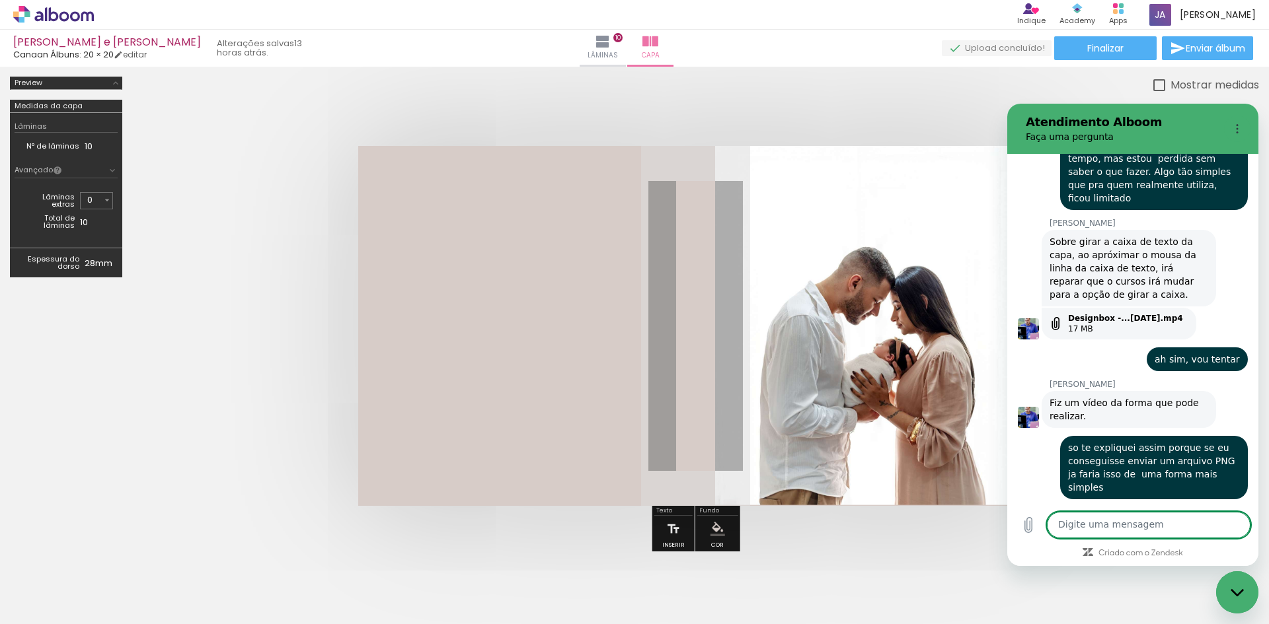
scroll to position [1608, 0]
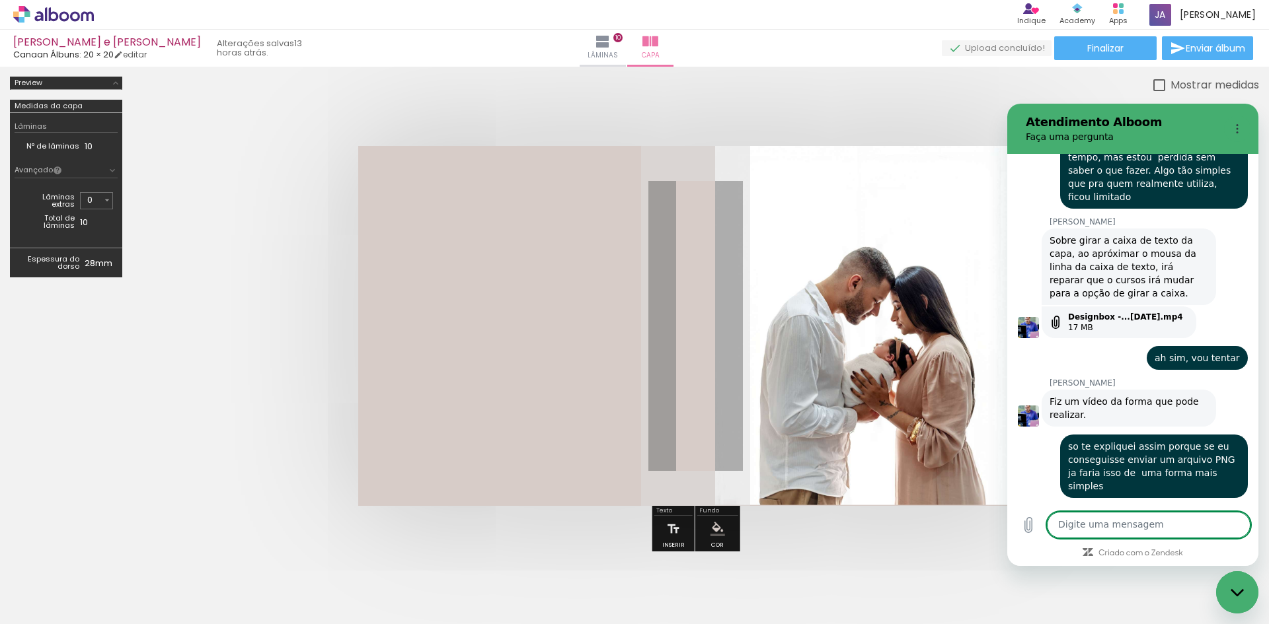
click at [1109, 530] on textarea at bounding box center [1149, 525] width 204 height 26
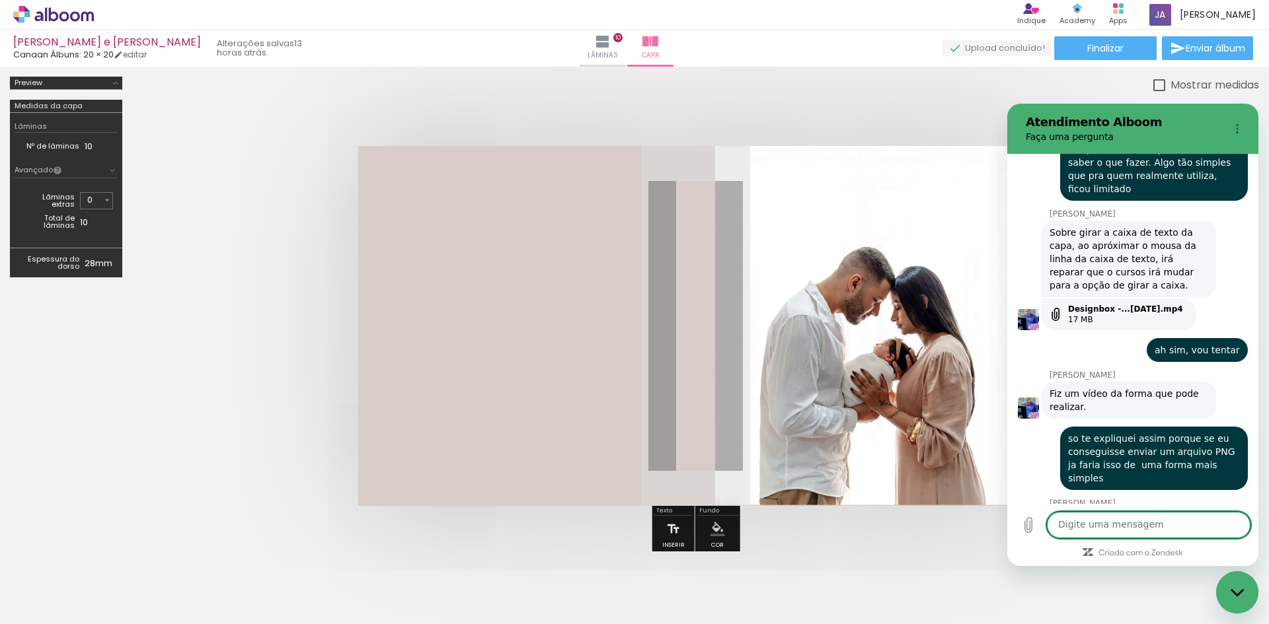
scroll to position [1614, 0]
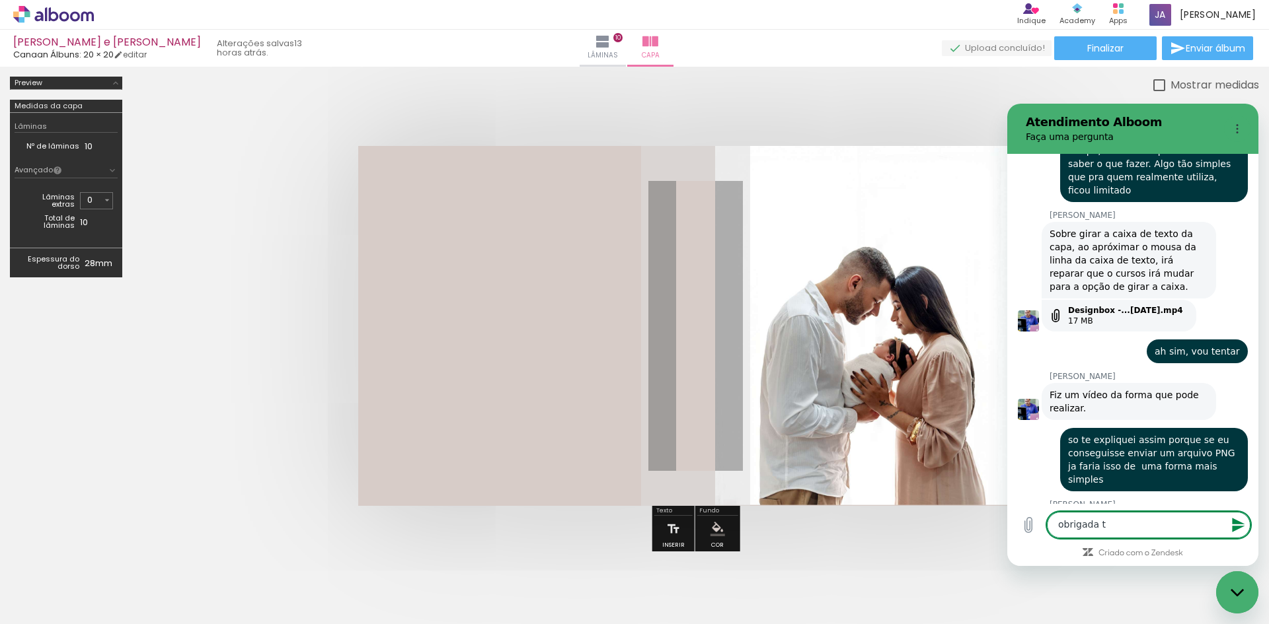
type textarea "obrigada ta"
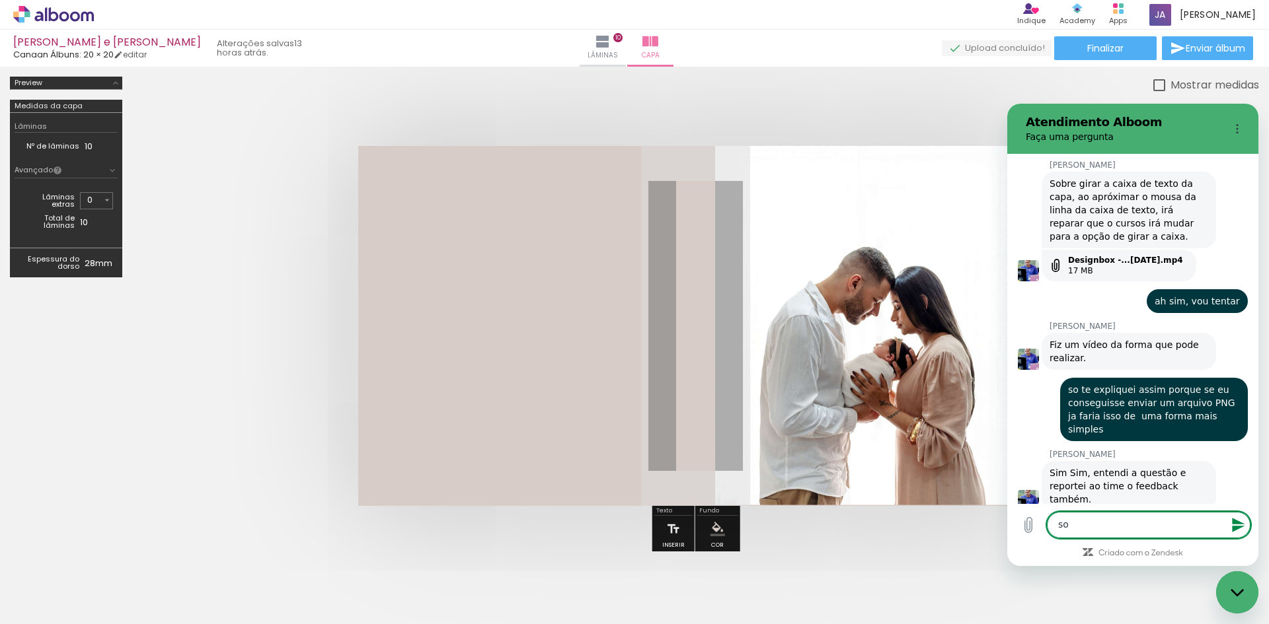
type textarea "s"
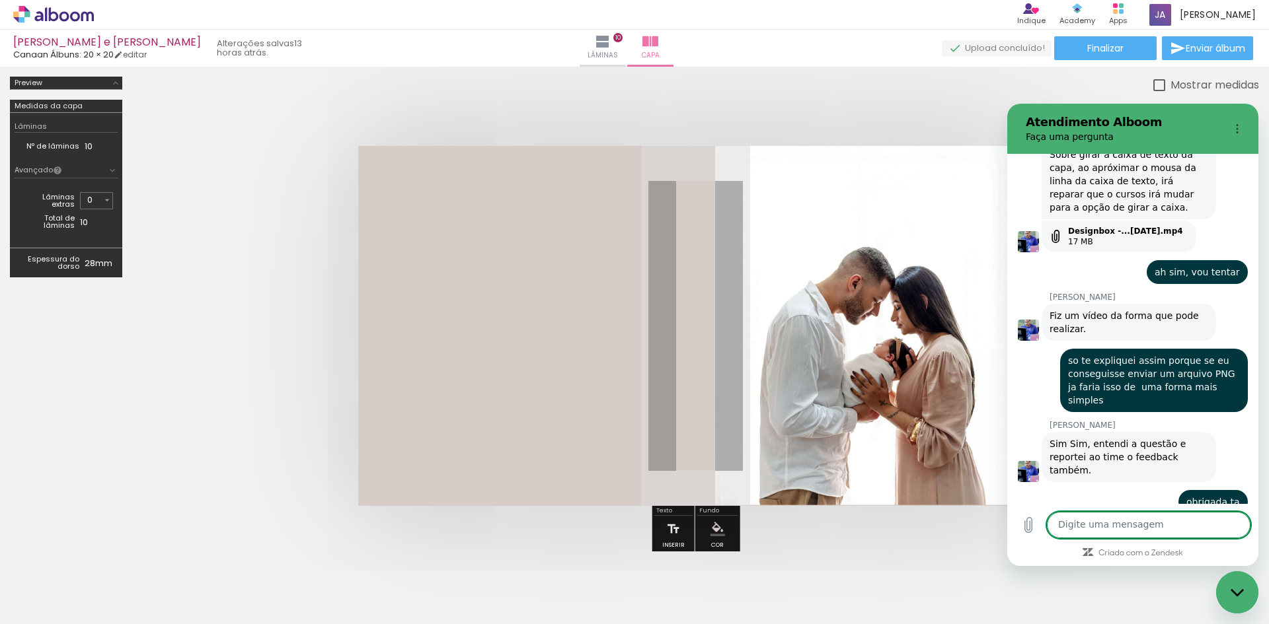
scroll to position [1696, 0]
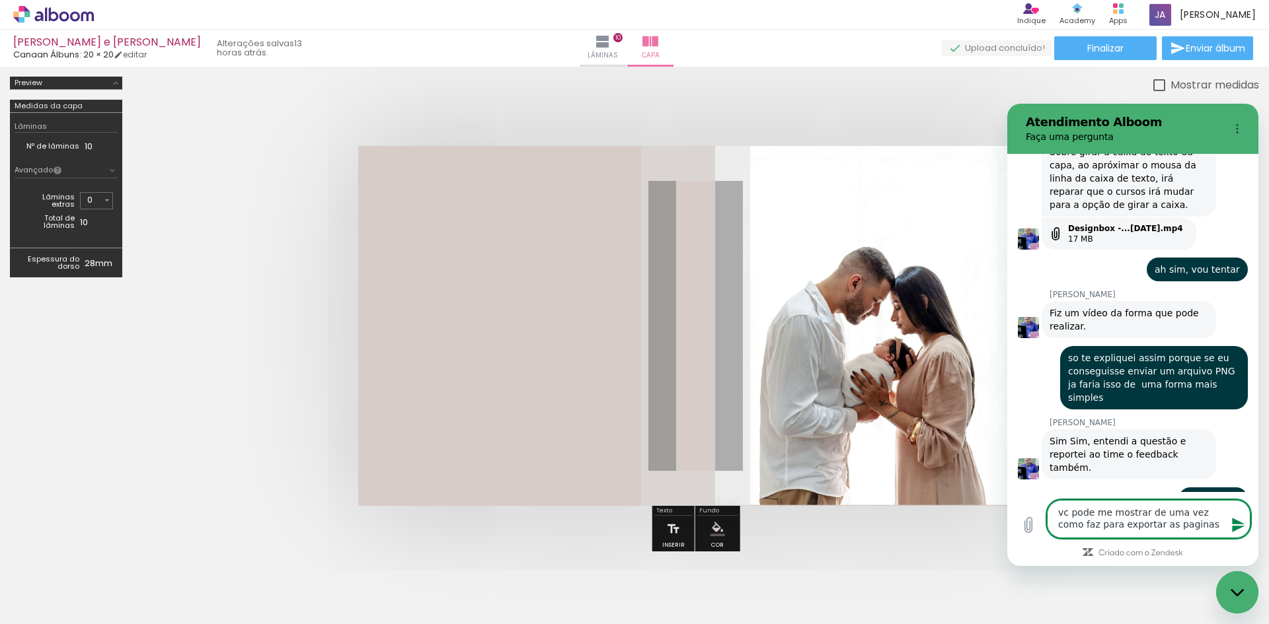
type textarea "vc pode me mostrar de uma vez como faz para exportar as paginas?"
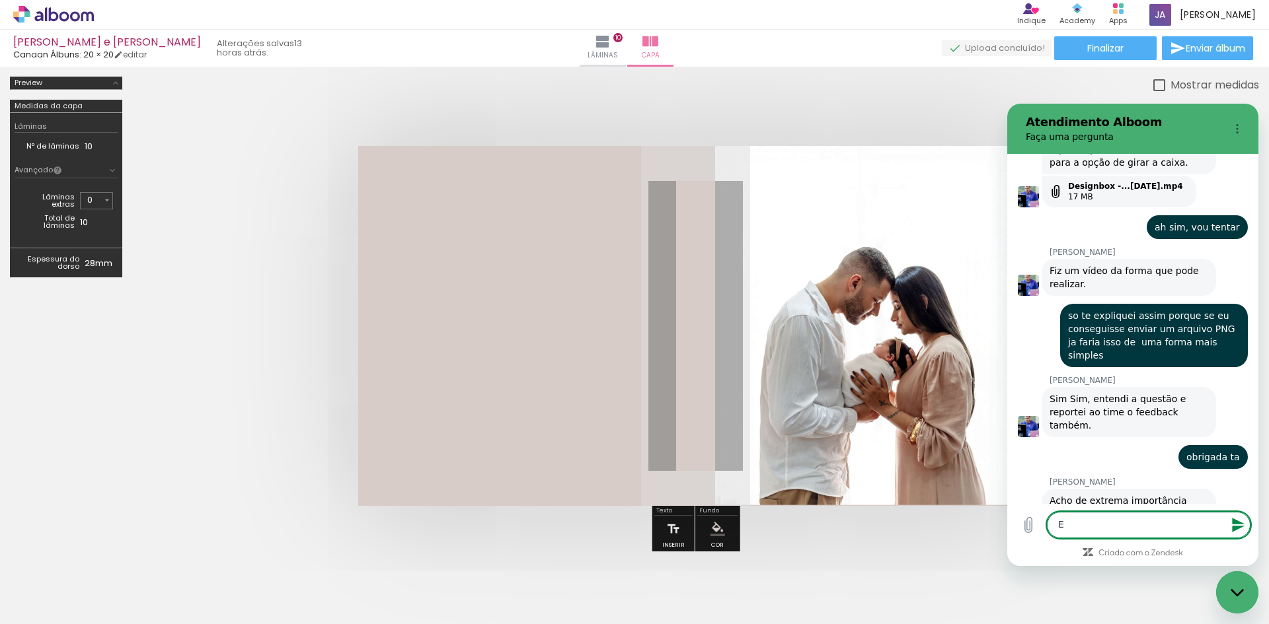
scroll to position [1741, 0]
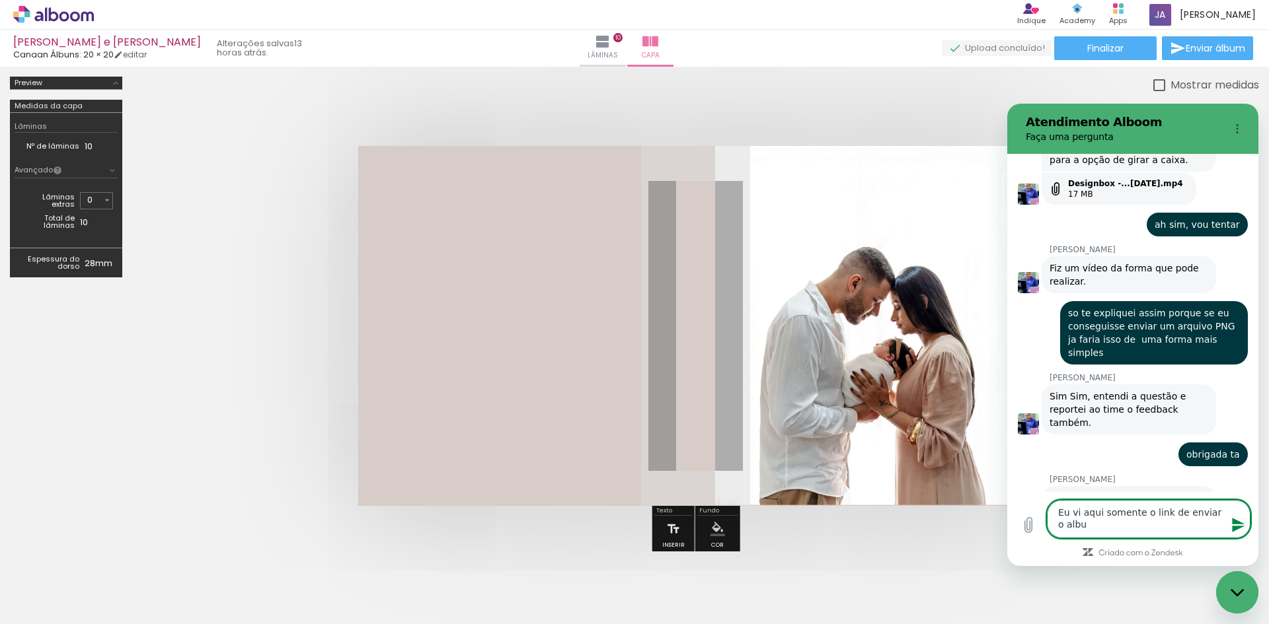
type textarea "Eu vi aqui somente o link de enviar o album"
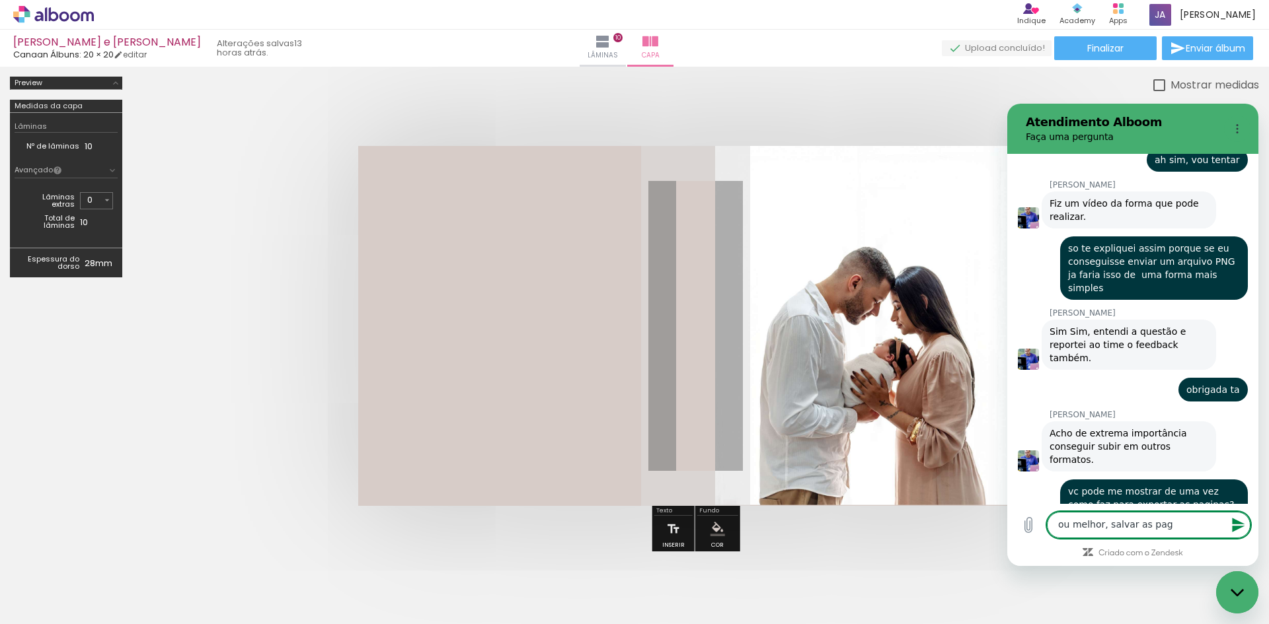
scroll to position [1804, 0]
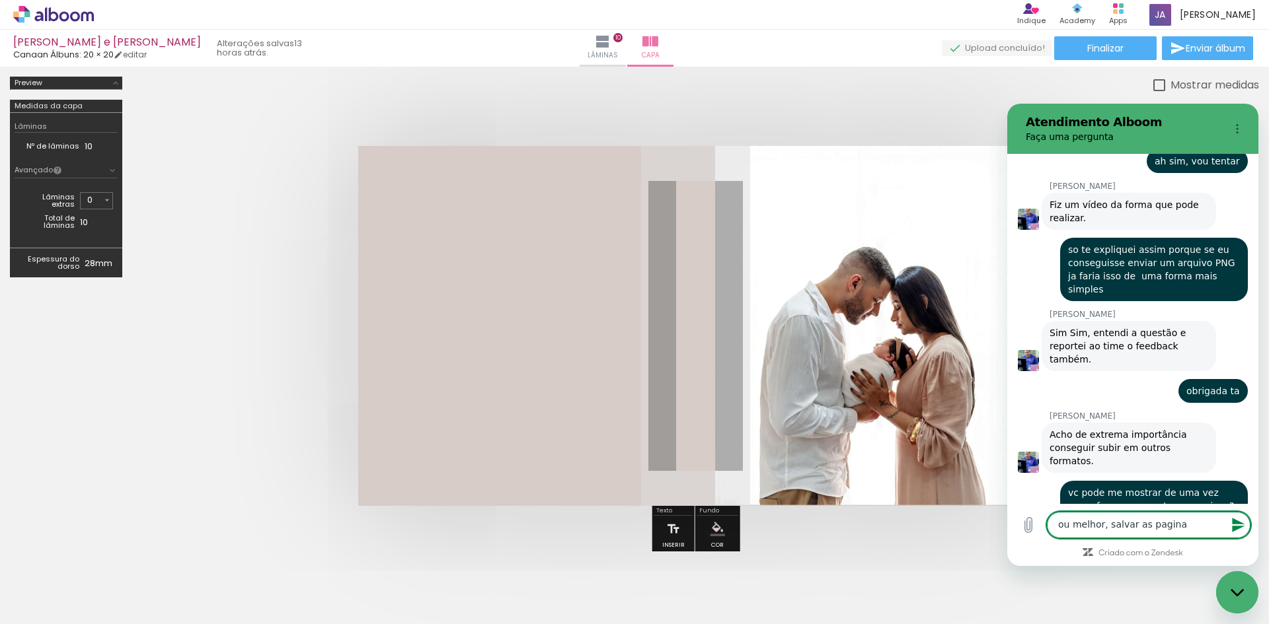
type textarea "ou melhor, salvar as paginas"
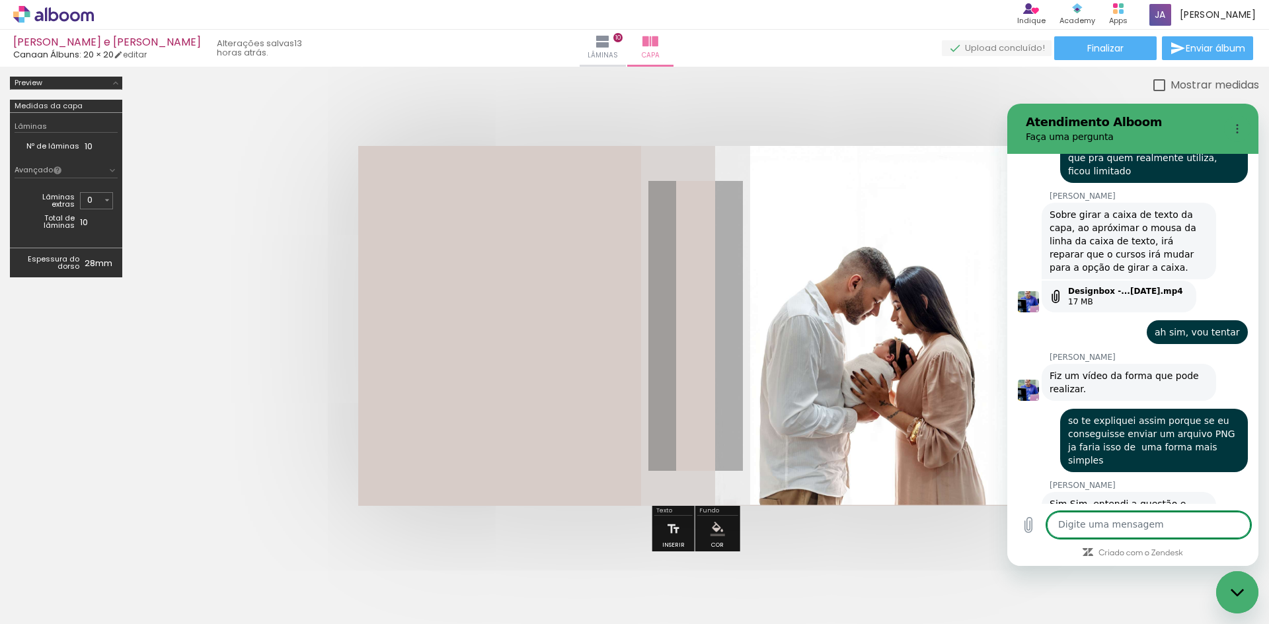
scroll to position [1565, 0]
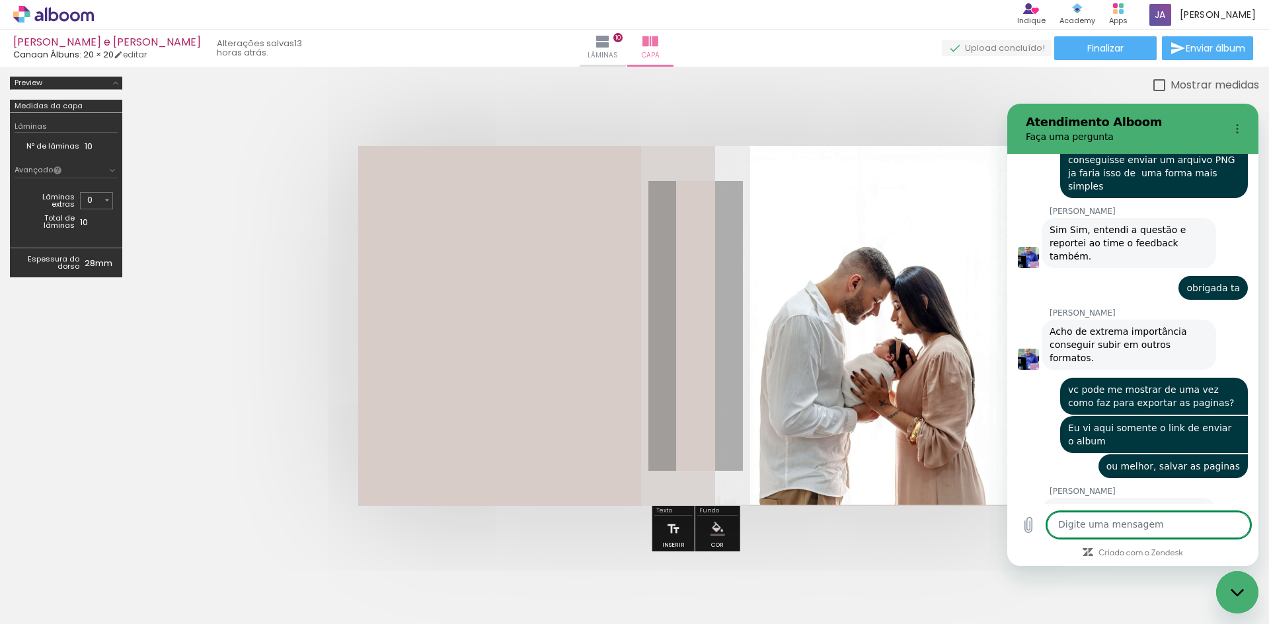
scroll to position [1906, 0]
click at [886, 82] on div "Mostrar medidas" at bounding box center [695, 85] width 1127 height 17
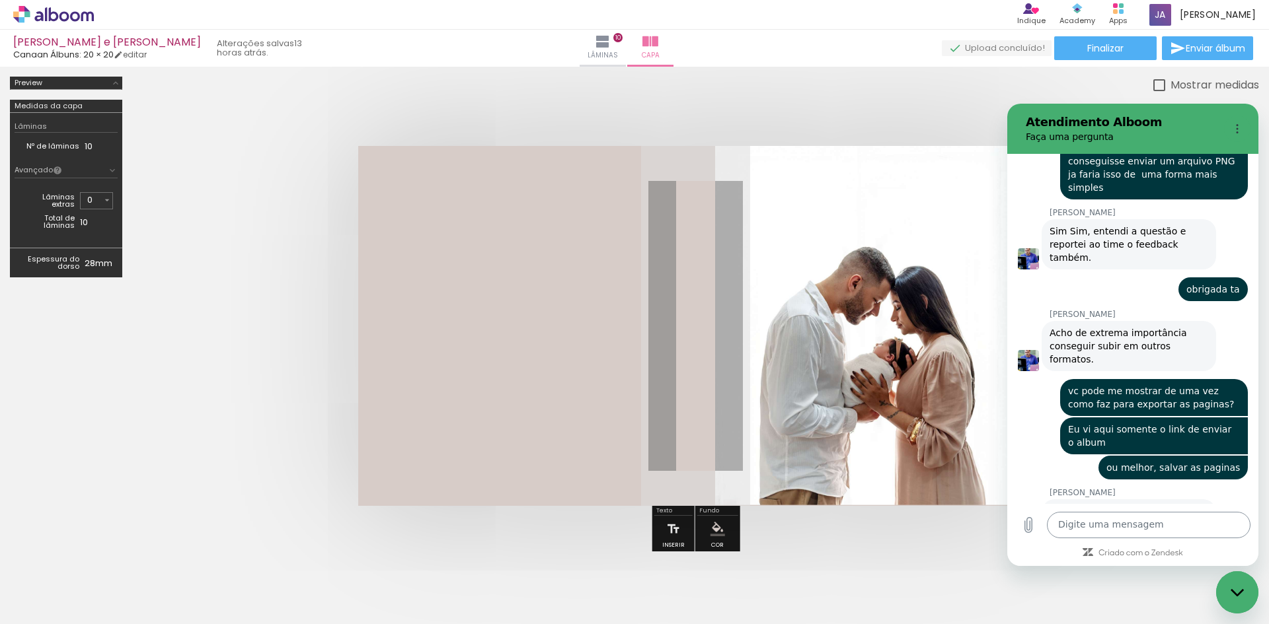
click at [1125, 519] on textarea at bounding box center [1149, 525] width 204 height 26
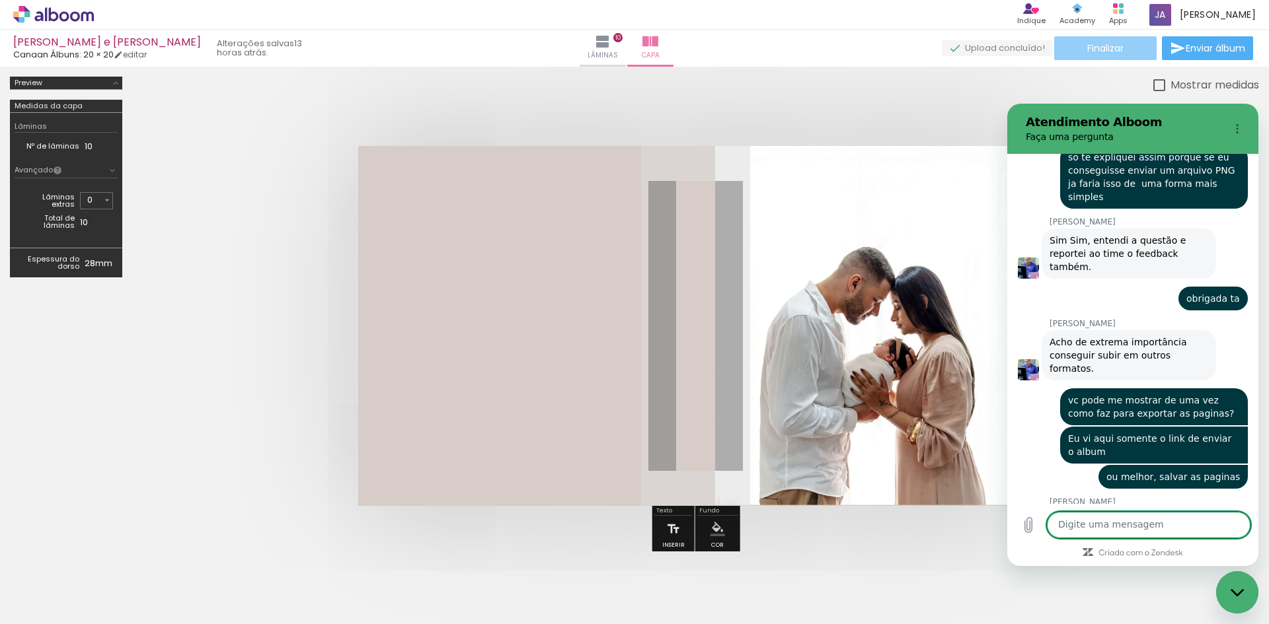
scroll to position [1900, 0]
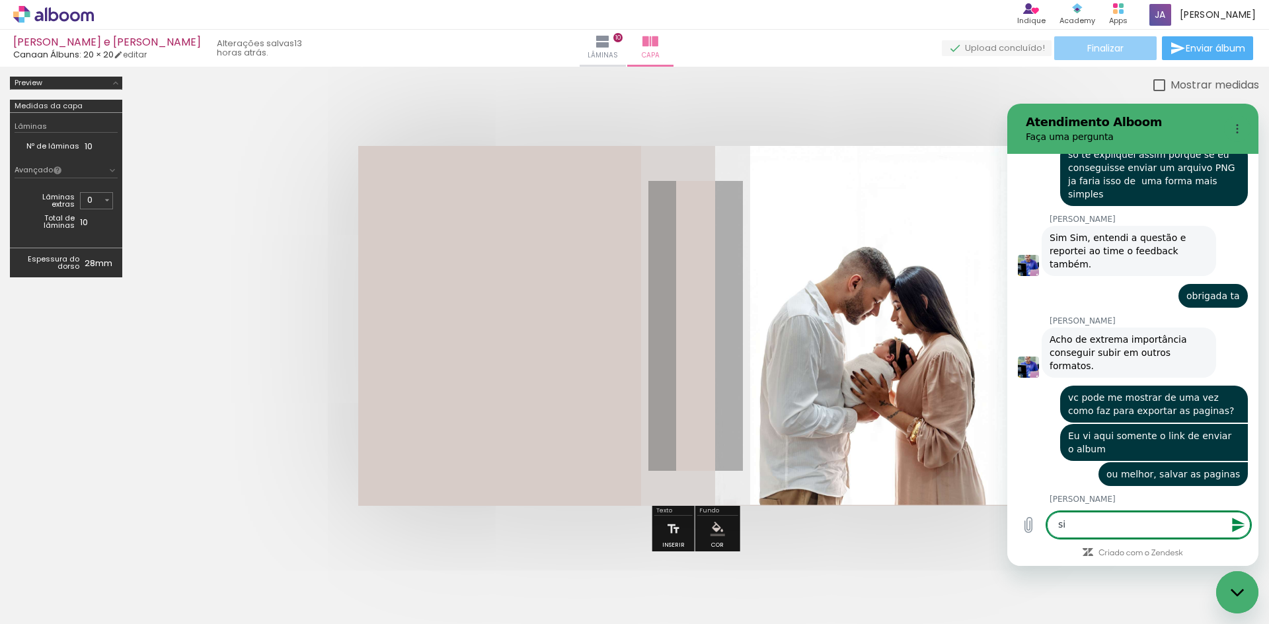
type textarea "sim"
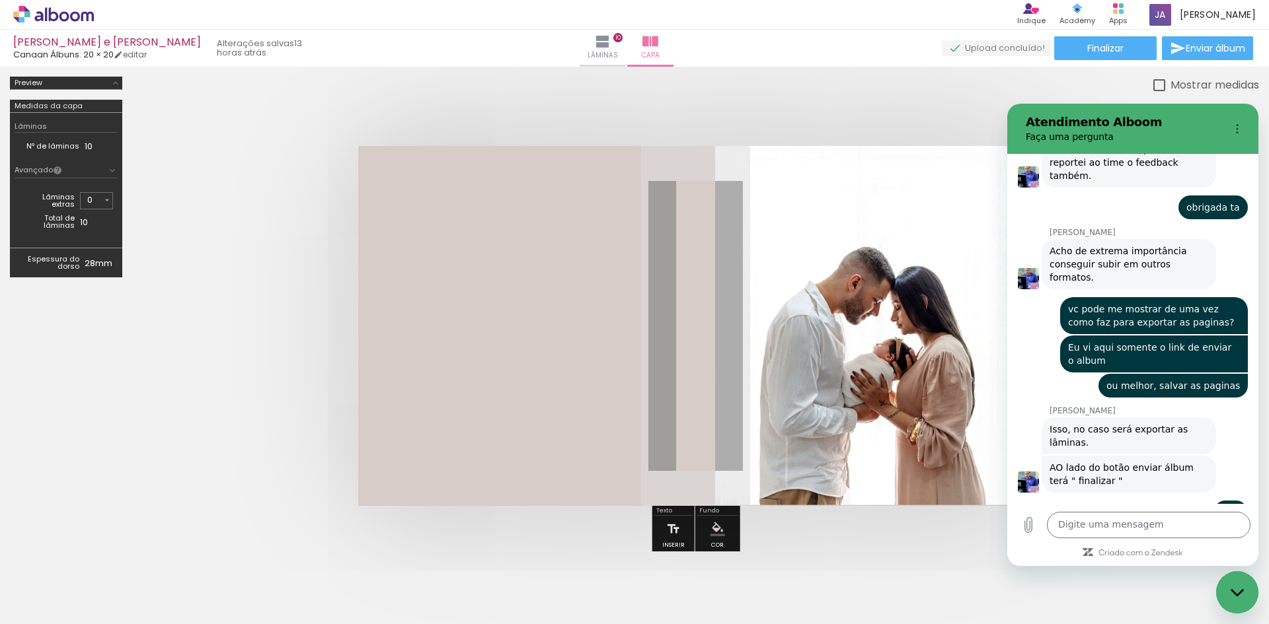
scroll to position [2093, 0]
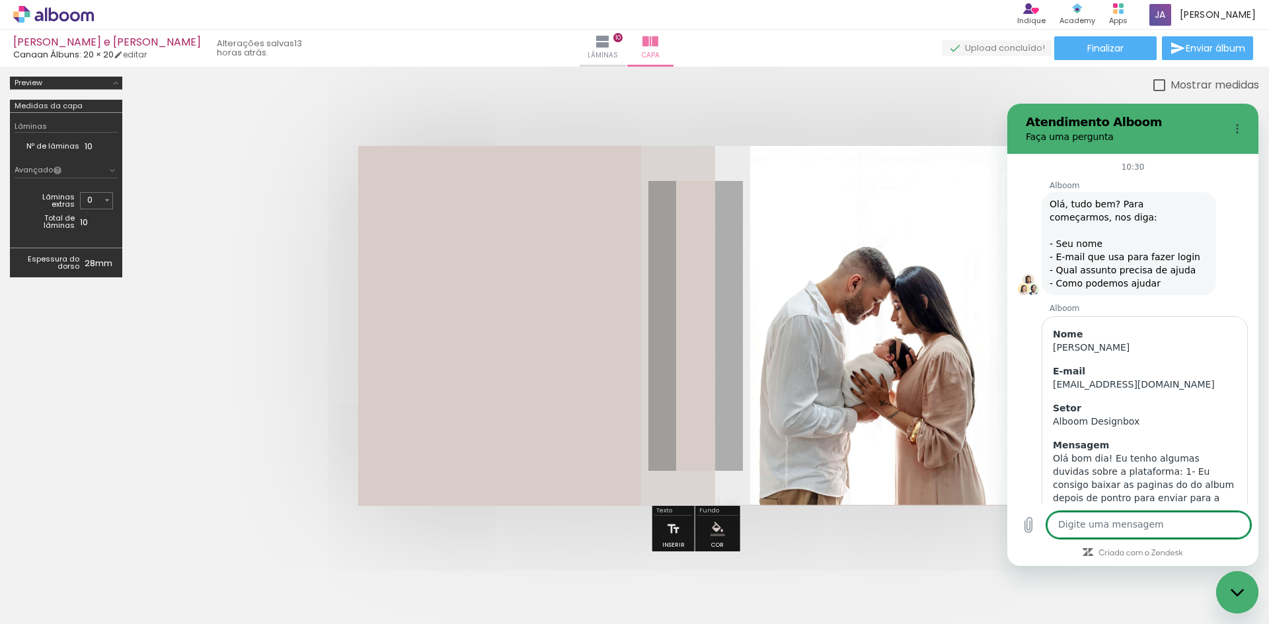
scroll to position [2093, 0]
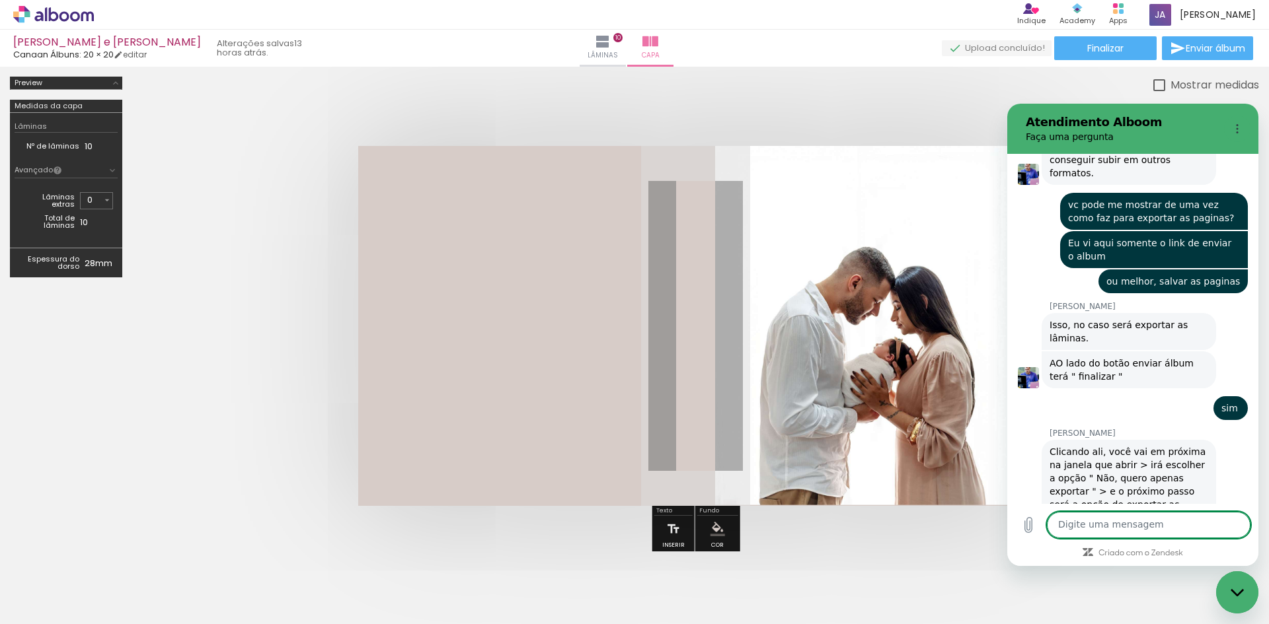
click at [1113, 522] on textarea at bounding box center [1149, 525] width 204 height 26
type textarea "a"
type textarea "ok então! Vou tentar aqui"
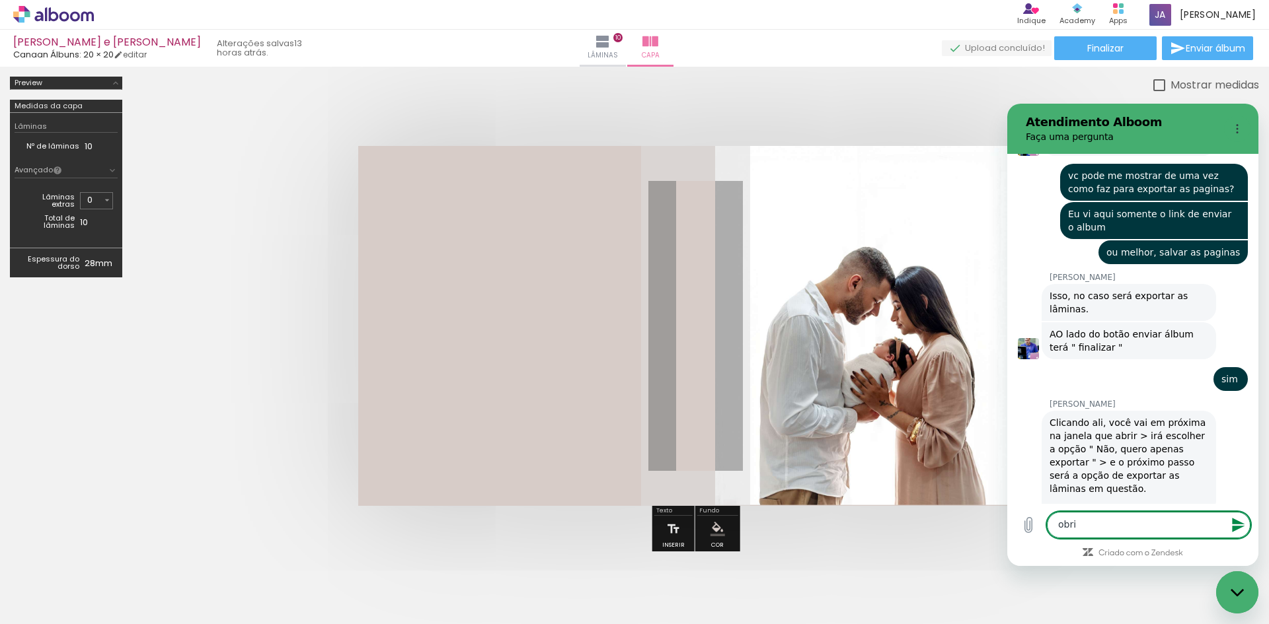
scroll to position [2124, 0]
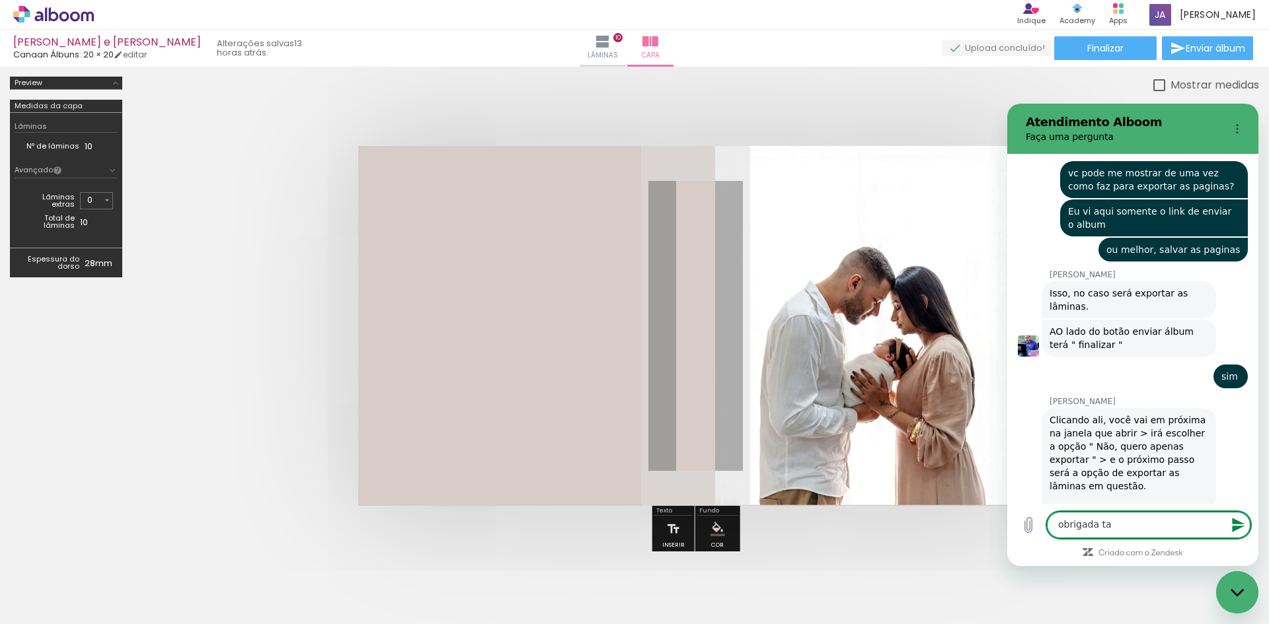
type textarea "obrigada ta"
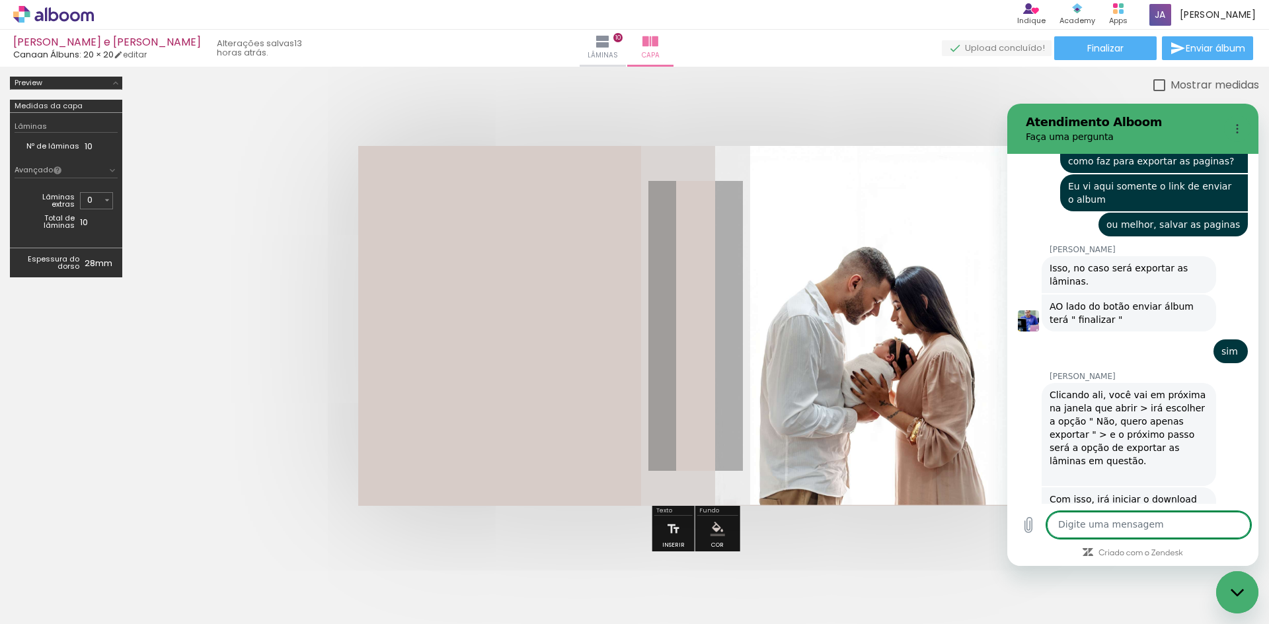
scroll to position [2259, 0]
